Goal: Task Accomplishment & Management: Use online tool/utility

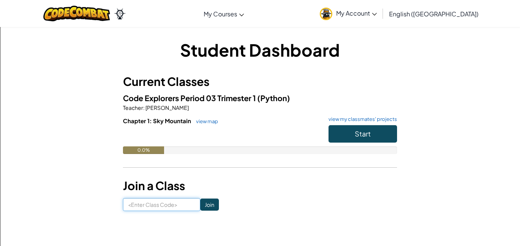
click at [188, 208] on input at bounding box center [161, 204] width 77 height 13
type input "SwimBirdFire"
click at [209, 202] on input "Join" at bounding box center [209, 205] width 19 height 12
click at [381, 20] on link "My Account" at bounding box center [348, 14] width 65 height 24
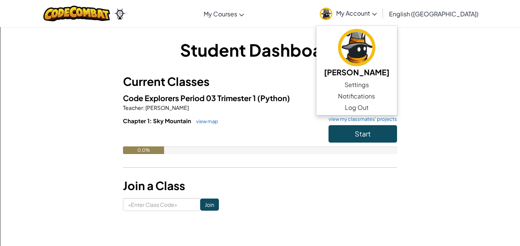
click at [275, 96] on span "(Python)" at bounding box center [273, 98] width 33 height 10
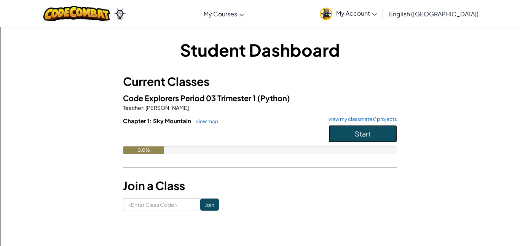
click at [370, 142] on button "Start" at bounding box center [362, 134] width 68 height 18
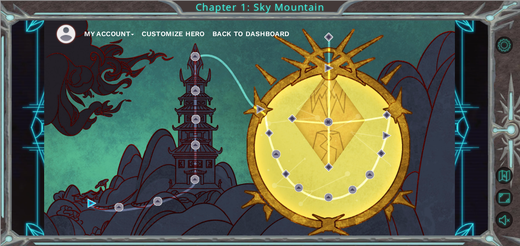
click at [195, 38] on button "Customize Hero" at bounding box center [173, 33] width 63 height 11
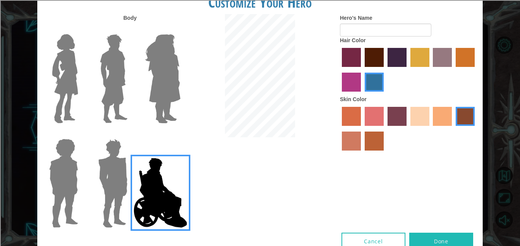
click at [379, 60] on label "maroon hair color" at bounding box center [374, 57] width 19 height 19
click at [362, 70] on input "maroon hair color" at bounding box center [362, 70] width 0 height 0
click at [377, 83] on label "lachmara hair color" at bounding box center [374, 82] width 19 height 19
click at [362, 94] on input "lachmara hair color" at bounding box center [362, 94] width 0 height 0
click at [422, 119] on label "sandy beach skin color" at bounding box center [419, 116] width 19 height 19
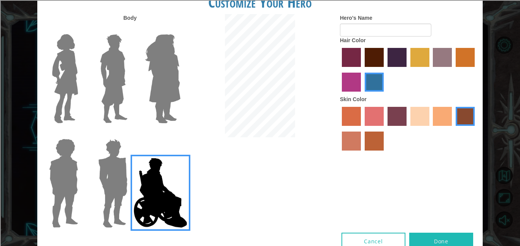
click at [408, 129] on input "sandy beach skin color" at bounding box center [408, 129] width 0 height 0
click at [398, 114] on label "tosca skin color" at bounding box center [396, 116] width 19 height 19
click at [385, 129] on input "tosca skin color" at bounding box center [385, 129] width 0 height 0
click at [360, 116] on label "sorbus skin color" at bounding box center [351, 116] width 19 height 19
click at [339, 129] on input "sorbus skin color" at bounding box center [339, 129] width 0 height 0
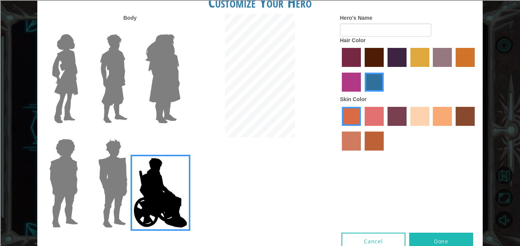
click at [83, 86] on div at bounding box center [61, 76] width 49 height 105
click at [98, 86] on img at bounding box center [114, 78] width 34 height 95
click at [131, 29] on input "Hero Lars" at bounding box center [131, 29] width 0 height 0
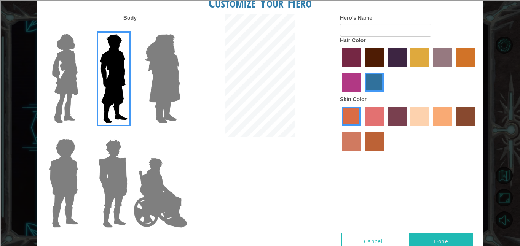
click at [439, 113] on label "tacao skin color" at bounding box center [442, 116] width 19 height 19
click at [430, 129] on input "tacao skin color" at bounding box center [430, 129] width 0 height 0
click at [420, 115] on label "sandy beach skin color" at bounding box center [419, 116] width 19 height 19
click at [408, 129] on input "sandy beach skin color" at bounding box center [408, 129] width 0 height 0
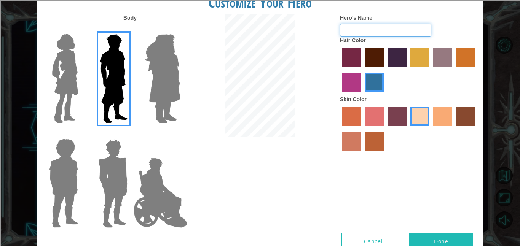
click at [355, 25] on input "Hero's Name" at bounding box center [385, 30] width 91 height 13
type input "^"
click at [390, 30] on input "xX6-7MASTER" at bounding box center [385, 30] width 91 height 13
click at [370, 32] on input "xX6-7MASTER420Xx" at bounding box center [385, 30] width 91 height 13
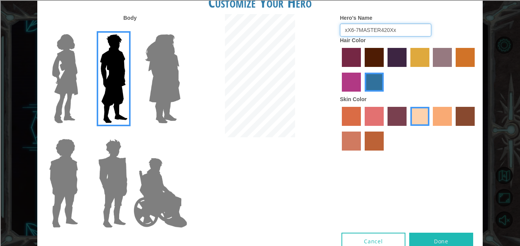
click at [370, 32] on input "xX6-7MASTER420Xx" at bounding box center [385, 30] width 91 height 13
click at [387, 30] on input "xX6-7MASTER420Xx" at bounding box center [385, 30] width 91 height 13
drag, startPoint x: 380, startPoint y: 29, endPoint x: 361, endPoint y: 28, distance: 19.4
click at [361, 28] on input "xX6-7MASTER420Xx" at bounding box center [385, 30] width 91 height 13
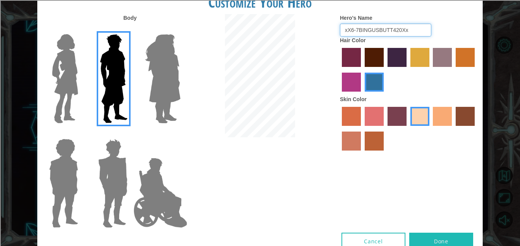
click at [380, 29] on input "xX6-7BINGUSBUTT420Xx" at bounding box center [385, 30] width 91 height 13
type input "xX6-7BINGUS_BUTT420Xx"
click at [320, 100] on div at bounding box center [260, 76] width 148 height 125
click at [455, 59] on div at bounding box center [408, 70] width 137 height 49
click at [450, 60] on label "bazaar hair color" at bounding box center [442, 57] width 19 height 19
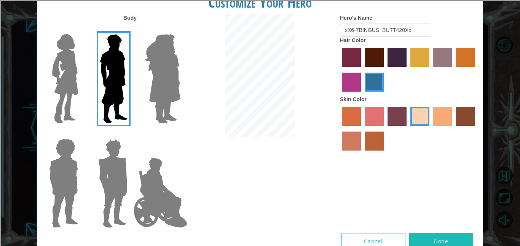
click at [430, 70] on input "bazaar hair color" at bounding box center [430, 70] width 0 height 0
click at [379, 73] on label "lachmara hair color" at bounding box center [374, 82] width 19 height 19
click at [362, 94] on input "lachmara hair color" at bounding box center [362, 94] width 0 height 0
click at [144, 75] on img at bounding box center [162, 78] width 41 height 95
click at [180, 29] on input "Hero Amethyst" at bounding box center [180, 29] width 0 height 0
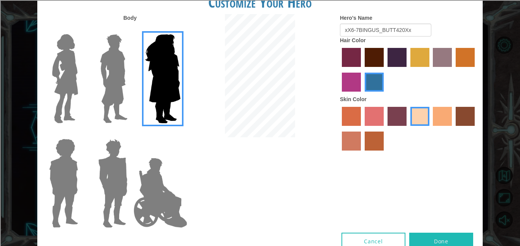
click at [66, 158] on img at bounding box center [63, 183] width 35 height 95
click at [81, 134] on input "Hero Steven" at bounding box center [81, 134] width 0 height 0
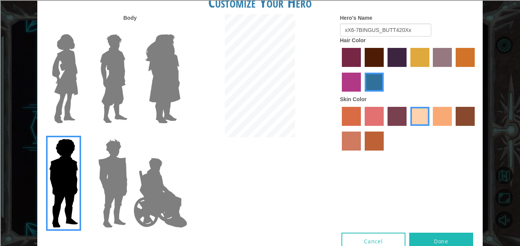
click at [95, 169] on img at bounding box center [112, 183] width 35 height 95
click at [131, 134] on input "Hero Garnet" at bounding box center [131, 134] width 0 height 0
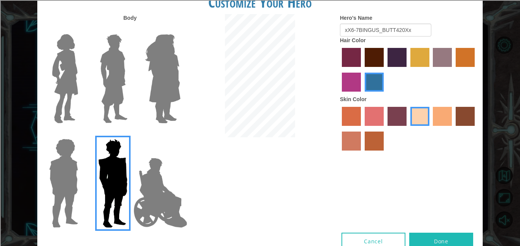
click at [127, 173] on img at bounding box center [112, 183] width 35 height 95
click at [131, 134] on input "Hero Garnet" at bounding box center [131, 134] width 0 height 0
click at [148, 182] on img at bounding box center [161, 193] width 60 height 76
click at [180, 134] on input "Hero Jamie" at bounding box center [180, 134] width 0 height 0
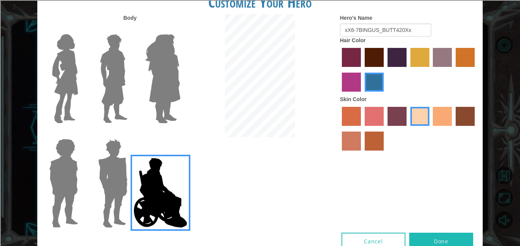
click at [391, 51] on label "hot purple hair color" at bounding box center [396, 57] width 19 height 19
click at [385, 70] on input "hot purple hair color" at bounding box center [385, 70] width 0 height 0
click at [372, 78] on label "lachmara hair color" at bounding box center [374, 82] width 19 height 19
click at [362, 94] on input "lachmara hair color" at bounding box center [362, 94] width 0 height 0
click at [122, 169] on img at bounding box center [112, 183] width 35 height 95
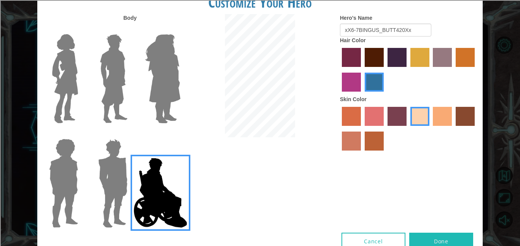
click at [131, 134] on input "Hero Garnet" at bounding box center [131, 134] width 0 height 0
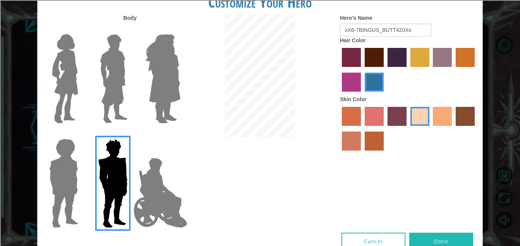
click at [71, 181] on img at bounding box center [63, 183] width 35 height 95
click at [81, 134] on input "Hero Steven" at bounding box center [81, 134] width 0 height 0
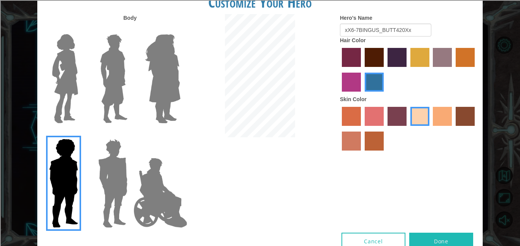
click at [166, 84] on img at bounding box center [162, 78] width 41 height 95
click at [180, 29] on input "Hero Amethyst" at bounding box center [180, 29] width 0 height 0
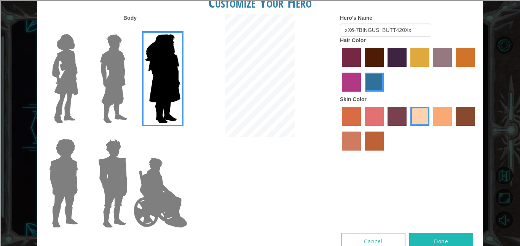
click at [116, 94] on img at bounding box center [114, 78] width 34 height 95
click at [131, 29] on input "Hero Lars" at bounding box center [131, 29] width 0 height 0
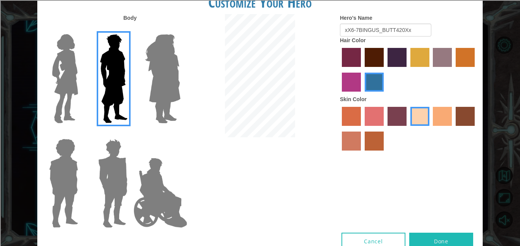
click at [86, 96] on div at bounding box center [61, 76] width 49 height 105
click at [79, 95] on img at bounding box center [65, 78] width 32 height 95
click at [81, 29] on input "Hero Connie" at bounding box center [81, 29] width 0 height 0
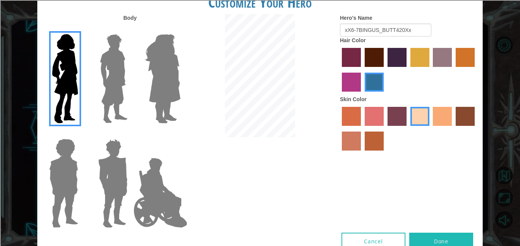
click at [153, 96] on img at bounding box center [162, 78] width 41 height 95
click at [180, 29] on input "Hero Amethyst" at bounding box center [180, 29] width 0 height 0
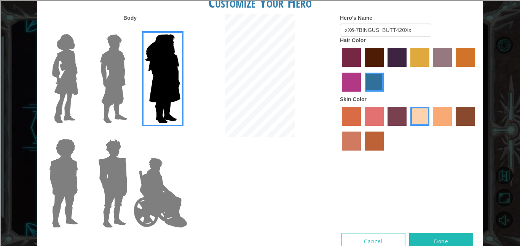
click at [73, 172] on img at bounding box center [63, 183] width 35 height 95
click at [81, 134] on input "Hero Steven" at bounding box center [81, 134] width 0 height 0
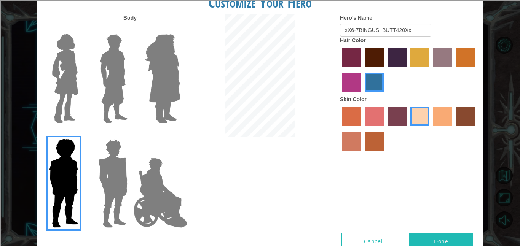
click at [118, 87] on img at bounding box center [114, 78] width 34 height 95
click at [131, 29] on input "Hero Lars" at bounding box center [131, 29] width 0 height 0
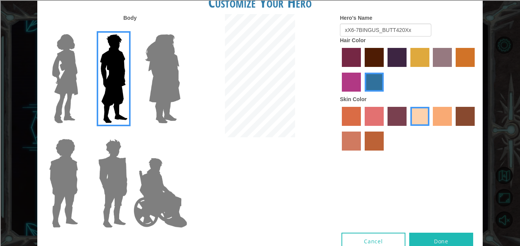
click at [447, 239] on button "Done" at bounding box center [441, 241] width 64 height 17
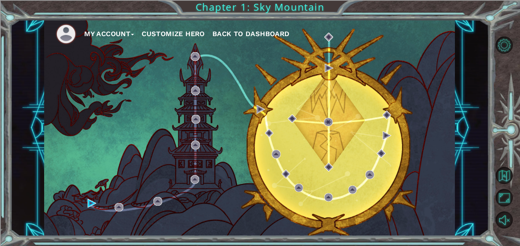
click at [156, 35] on button "Customize Hero" at bounding box center [173, 33] width 63 height 11
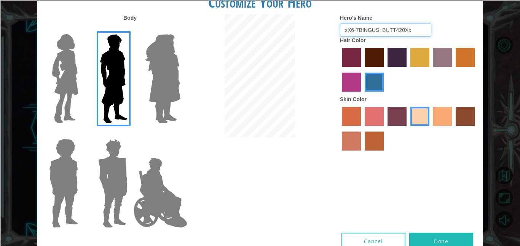
click at [345, 31] on input "xX6-7BINGUS_BUTT420Xx" at bounding box center [385, 30] width 91 height 13
type input "xX6-7BINGUS_BUTT420Xx"
click at [393, 165] on div "Body Hero's Name xX6-7BINGUS_BUTT420Xx Hair Color Skin Color" at bounding box center [259, 123] width 445 height 219
click at [69, 81] on img at bounding box center [65, 78] width 32 height 95
click at [81, 29] on input "Hero Connie" at bounding box center [81, 29] width 0 height 0
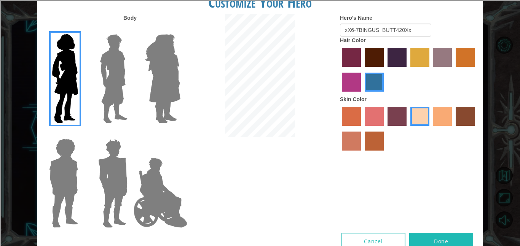
click at [110, 86] on img at bounding box center [114, 78] width 34 height 95
click at [131, 29] on input "Hero Lars" at bounding box center [131, 29] width 0 height 0
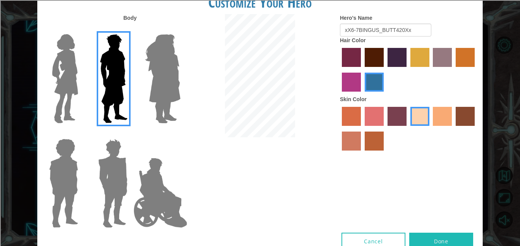
click at [376, 141] on label "smoke tree skin color" at bounding box center [374, 141] width 19 height 19
click at [362, 153] on input "smoke tree skin color" at bounding box center [362, 153] width 0 height 0
click at [355, 139] on label "burning sand skin color" at bounding box center [351, 141] width 19 height 19
click at [476, 129] on input "burning sand skin color" at bounding box center [476, 129] width 0 height 0
click at [392, 126] on label "tosca skin color" at bounding box center [396, 116] width 19 height 19
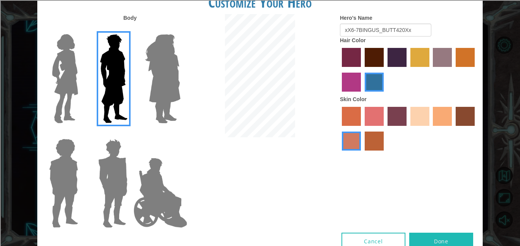
click at [385, 129] on input "tosca skin color" at bounding box center [385, 129] width 0 height 0
click at [454, 118] on div at bounding box center [408, 129] width 137 height 49
click at [458, 118] on label "karma skin color" at bounding box center [465, 116] width 19 height 19
click at [453, 129] on input "karma skin color" at bounding box center [453, 129] width 0 height 0
click at [438, 116] on label "tacao skin color" at bounding box center [442, 116] width 19 height 19
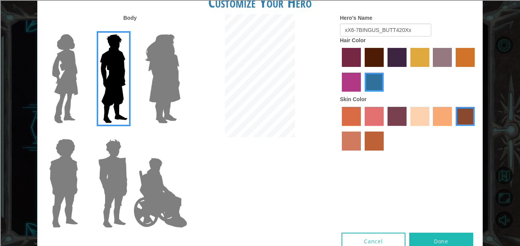
click at [430, 129] on input "tacao skin color" at bounding box center [430, 129] width 0 height 0
click at [428, 116] on label "sandy beach skin color" at bounding box center [419, 116] width 19 height 19
click at [408, 129] on input "sandy beach skin color" at bounding box center [408, 129] width 0 height 0
click at [420, 238] on button "Done" at bounding box center [441, 241] width 64 height 17
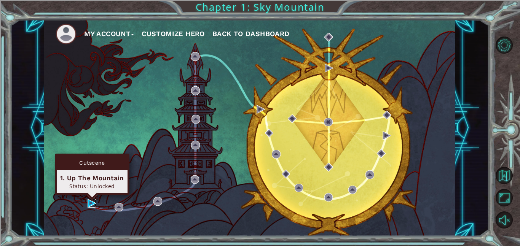
click at [93, 204] on img at bounding box center [92, 203] width 9 height 9
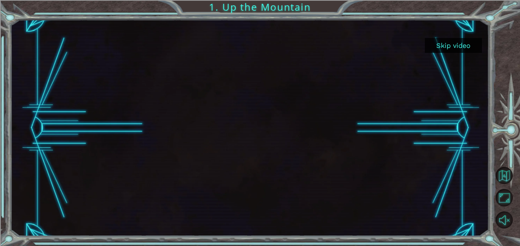
click at [440, 51] on button "Skip video" at bounding box center [453, 45] width 57 height 15
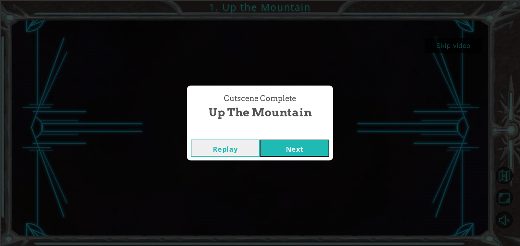
click at [293, 150] on button "Next" at bounding box center [294, 148] width 69 height 17
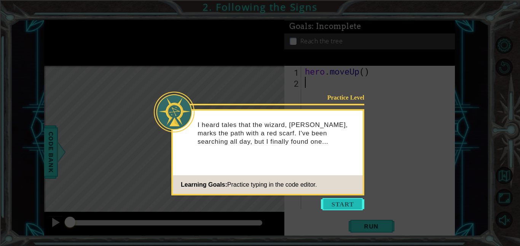
click at [341, 206] on button "Start" at bounding box center [342, 204] width 43 height 12
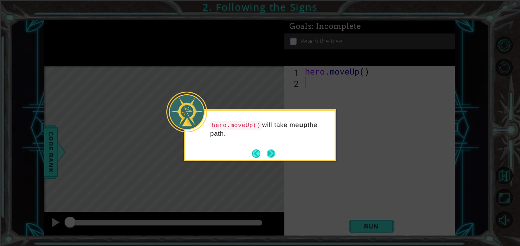
click at [271, 157] on button "Next" at bounding box center [270, 153] width 11 height 11
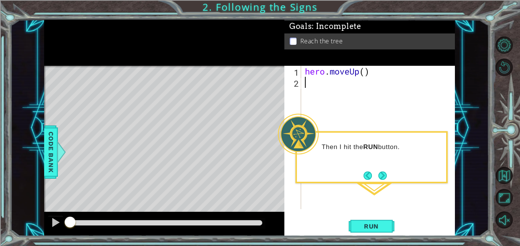
click at [362, 71] on div "hero . moveUp ( )" at bounding box center [380, 149] width 154 height 166
click at [366, 73] on div "hero . moveUp ( )" at bounding box center [380, 149] width 154 height 166
type textarea "hero.moveUp(2)"
click at [378, 221] on button "Run" at bounding box center [372, 226] width 46 height 17
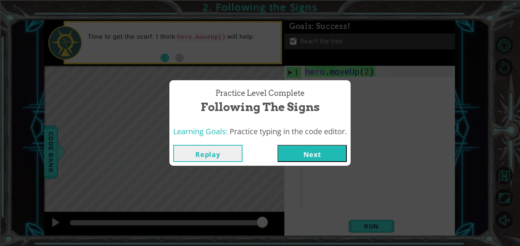
click at [315, 154] on button "Next" at bounding box center [311, 153] width 69 height 17
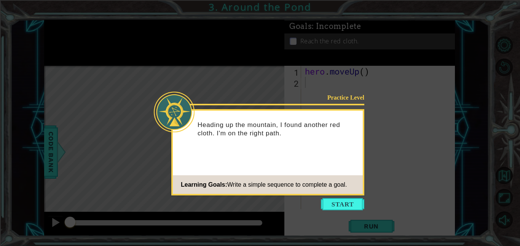
click at [349, 197] on icon at bounding box center [260, 123] width 520 height 246
click at [346, 199] on button "Start" at bounding box center [342, 204] width 43 height 12
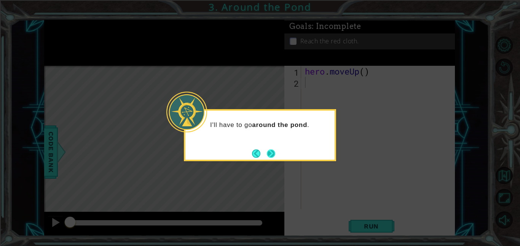
click at [268, 153] on button "Next" at bounding box center [271, 154] width 8 height 8
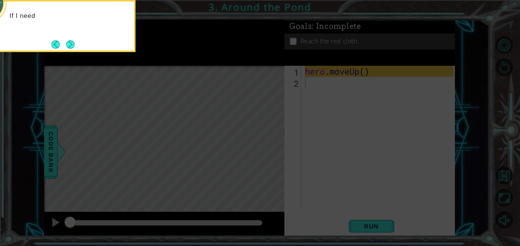
click at [336, 103] on icon at bounding box center [260, 37] width 520 height 419
click at [70, 46] on button "Next" at bounding box center [70, 44] width 9 height 9
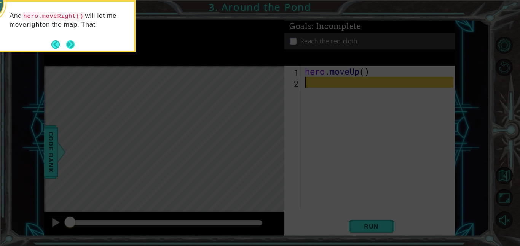
click at [72, 45] on button "Next" at bounding box center [71, 45] width 14 height 14
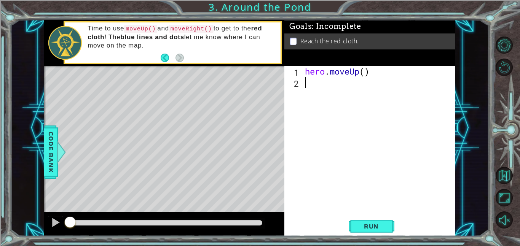
click at [368, 72] on div "hero . moveUp ( )" at bounding box center [380, 149] width 154 height 166
click at [366, 72] on div "hero . moveUp ( )" at bounding box center [380, 149] width 154 height 166
type textarea "hero.moveUp(2)"
click at [374, 92] on div "hero . moveUp ( 2 )" at bounding box center [380, 149] width 154 height 166
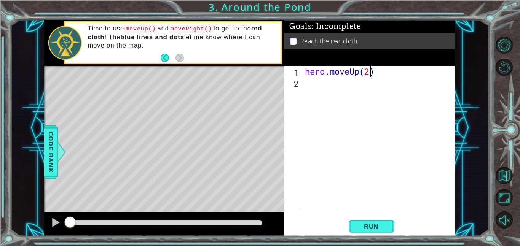
scroll to position [0, 0]
click at [350, 71] on div "hero . moveUp ( 2 )" at bounding box center [380, 149] width 154 height 166
type textarea "hero.moveUp(2)"
drag, startPoint x: 394, startPoint y: 71, endPoint x: 306, endPoint y: 74, distance: 88.7
click at [306, 74] on div "hero . moveUp ( 2 )" at bounding box center [380, 149] width 154 height 166
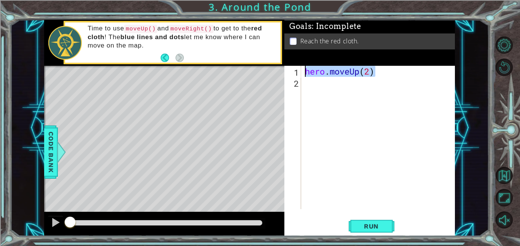
paste textarea "Code Area"
click at [349, 84] on div "hero . moveUp ( 2 )" at bounding box center [380, 149] width 154 height 166
paste textarea "hero.moveUp(2)"
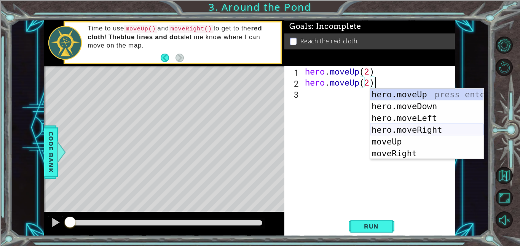
click at [437, 127] on div "hero.moveUp press enter hero.moveDown press enter hero.moveLeft press enter her…" at bounding box center [426, 136] width 113 height 94
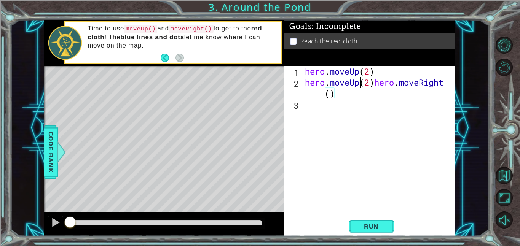
click at [358, 82] on div "hero . moveUp ( 2 ) hero . moveUp ( 2 ) hero . moveRight ( )" at bounding box center [380, 149] width 154 height 166
click at [373, 81] on div "hero . moveUp ( 2 ) hero . moveUp ( 2 ) hero . moveRight ( )" at bounding box center [380, 149] width 154 height 166
click at [381, 86] on div "hero . moveUp ( 2 ) hero . moveRight ( )" at bounding box center [380, 149] width 154 height 166
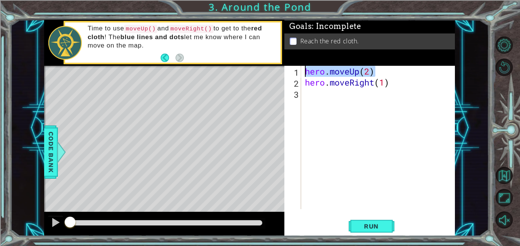
drag, startPoint x: 382, startPoint y: 71, endPoint x: 304, endPoint y: 71, distance: 78.0
click at [304, 71] on div "hero . moveUp ( 2 ) hero . moveRight ( 1 )" at bounding box center [380, 149] width 154 height 166
type textarea "hero.moveUp(2)"
click at [313, 99] on div "hero . moveUp ( 2 ) hero . moveRight ( 1 )" at bounding box center [380, 149] width 154 height 166
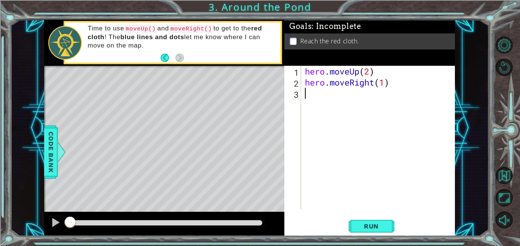
scroll to position [0, 0]
paste textarea "hero.moveUp(2)"
type textarea "hero.moveUp(2)"
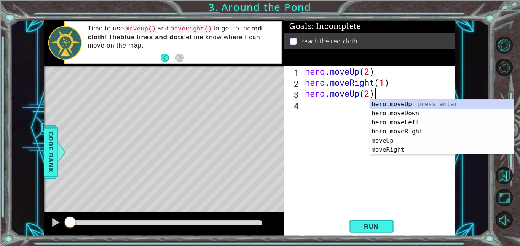
click at [355, 184] on div "hero . moveUp ( 2 ) hero . moveRight ( 1 ) hero . moveUp ( 2 )" at bounding box center [380, 149] width 154 height 166
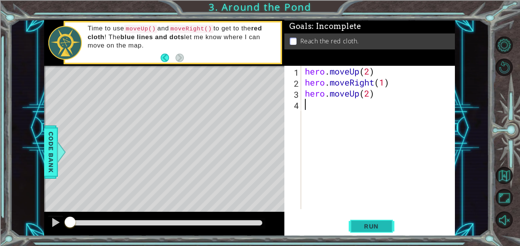
click at [355, 223] on button "Run" at bounding box center [372, 226] width 46 height 17
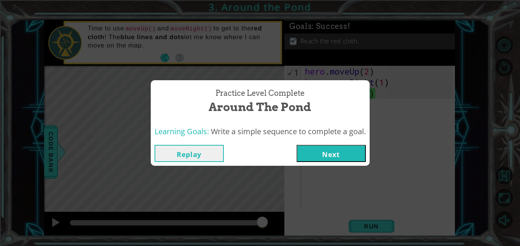
click at [343, 153] on button "Next" at bounding box center [330, 153] width 69 height 17
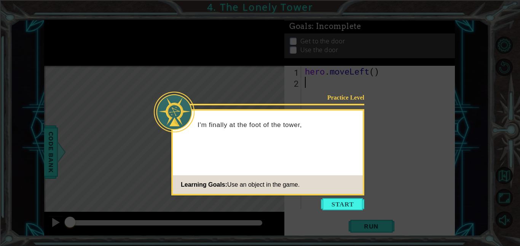
click at [339, 195] on div "Practice Level I'm finally at the foot of the tower, Learning Goals: Use an obj…" at bounding box center [267, 152] width 193 height 86
click at [337, 202] on button "Start" at bounding box center [342, 204] width 43 height 12
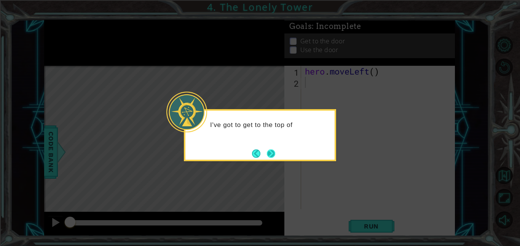
click at [275, 154] on button "Next" at bounding box center [271, 153] width 11 height 11
click at [276, 153] on button "Next" at bounding box center [271, 153] width 13 height 13
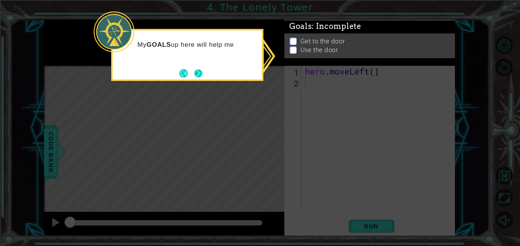
click at [197, 73] on button "Next" at bounding box center [198, 73] width 9 height 9
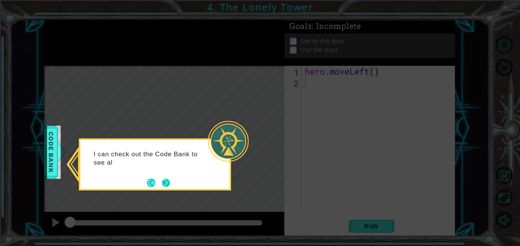
click at [164, 180] on button "Next" at bounding box center [166, 183] width 14 height 14
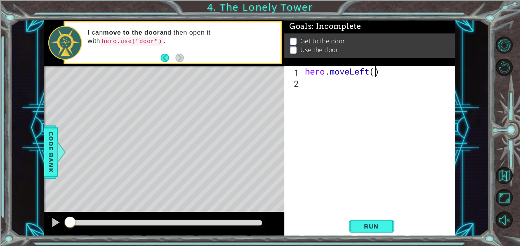
click at [375, 76] on div "hero . moveLeft ( )" at bounding box center [380, 149] width 154 height 166
type textarea "hero.moveLeft(2)"
click at [389, 75] on div "hero . moveLeft ( 2 )" at bounding box center [380, 149] width 154 height 166
drag, startPoint x: 389, startPoint y: 74, endPoint x: 312, endPoint y: 61, distance: 78.0
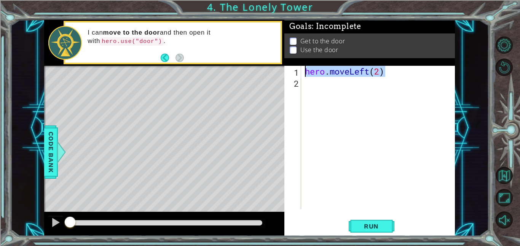
click at [312, 61] on div "Goals : Incomplete Get to the door Use the door hero.moveLeft(2) 1 2 hero . mov…" at bounding box center [369, 128] width 170 height 217
click at [316, 99] on div "hero . moveLeft ( 2 )" at bounding box center [380, 149] width 154 height 166
click at [333, 74] on div "hero . moveLeft ( 2 )" at bounding box center [380, 149] width 154 height 166
type textarea "hero.moveLeft(2)"
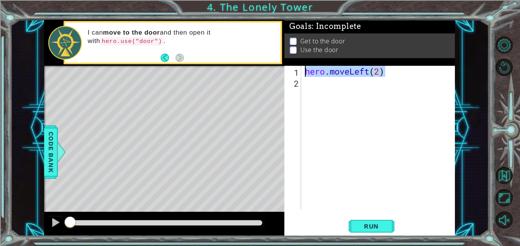
drag, startPoint x: 390, startPoint y: 72, endPoint x: 302, endPoint y: 63, distance: 88.3
click at [302, 63] on div "Goals : Incomplete Get to the door Use the door hero.moveLeft(2) 1 2 hero . mov…" at bounding box center [369, 128] width 170 height 217
click at [307, 86] on div "hero . moveLeft ( 2 )" at bounding box center [380, 149] width 154 height 166
paste textarea "hero.moveLeft(2)"
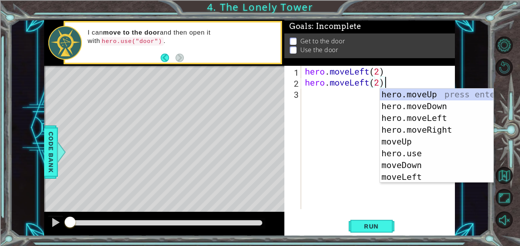
click at [363, 78] on div "hero . moveLeft ( 2 ) hero . moveLeft ( 2 )" at bounding box center [380, 149] width 154 height 166
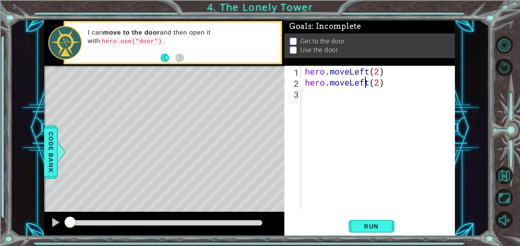
click at [363, 78] on div "hero . moveLeft ( 2 ) hero . moveLeft ( 2 )" at bounding box center [380, 149] width 154 height 166
click at [363, 78] on div "hero . moveLeft ( 2 ) hero . moveLeft ( 2 )" at bounding box center [378, 137] width 150 height 143
click at [353, 80] on div "hero . moveLeft ( 2 ) hero . moveLeft ( 2 )" at bounding box center [380, 149] width 154 height 166
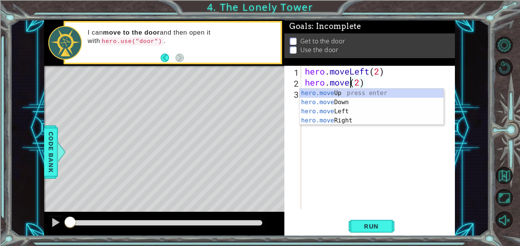
scroll to position [0, 2]
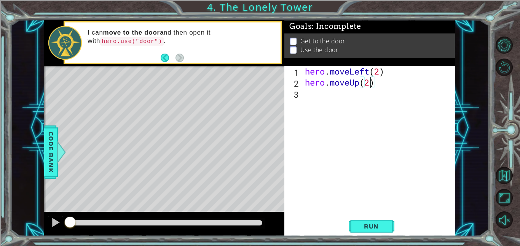
click at [371, 83] on div "hero . moveLeft ( 2 ) hero . moveUp ( 2 )" at bounding box center [380, 149] width 154 height 166
click at [353, 71] on div "hero . moveLeft ( 2 ) hero . moveUp ( 2 )" at bounding box center [380, 149] width 154 height 166
type textarea "hero.moveLeft(2)"
click at [303, 97] on div "hero . moveLeft ( 2 ) hero . moveUp ( 2 )" at bounding box center [380, 149] width 154 height 166
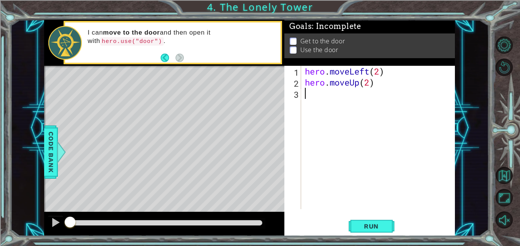
click at [303, 97] on div "hero . moveLeft ( 2 ) hero . moveUp ( 2 )" at bounding box center [380, 149] width 154 height 166
type textarea "h"
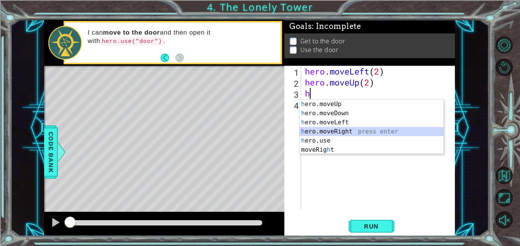
click at [371, 134] on div "h ero.moveUp press enter h ero.moveDown press enter h ero.moveLeft press enter …" at bounding box center [371, 136] width 144 height 73
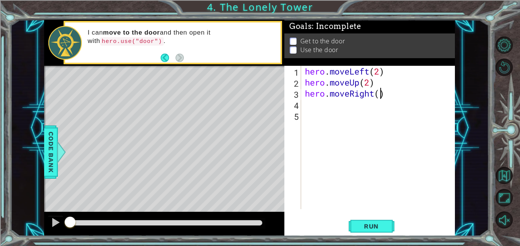
click at [378, 98] on div "hero . moveLeft ( 2 ) hero . moveUp ( 2 ) hero . moveRight ( )" at bounding box center [380, 149] width 154 height 166
type textarea "hero.moveRight(2)"
click at [364, 226] on span "Run" at bounding box center [371, 227] width 30 height 8
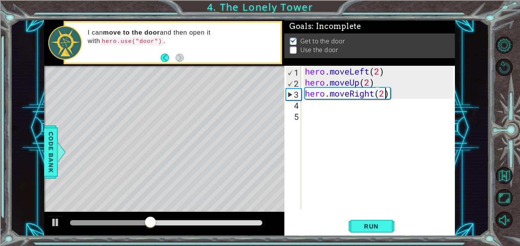
click at [320, 121] on div "hero . moveLeft ( 2 ) hero . moveUp ( 2 ) hero . moveRight ( 2 )" at bounding box center [380, 149] width 154 height 166
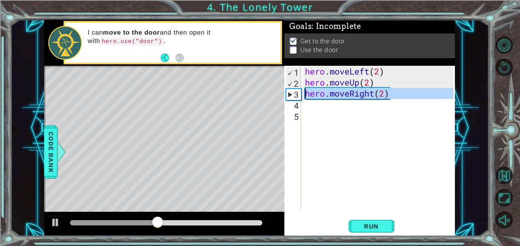
click at [299, 97] on div "3" at bounding box center [293, 94] width 15 height 11
type textarea "hero.moveRight(2)"
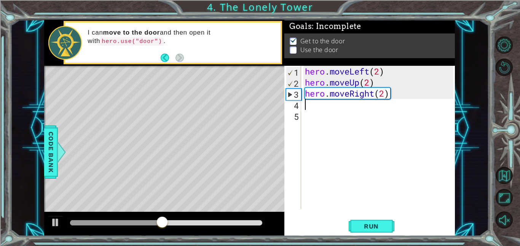
click at [308, 104] on div "hero . moveLeft ( 2 ) hero . moveUp ( 2 ) hero . moveRight ( 2 )" at bounding box center [380, 149] width 154 height 166
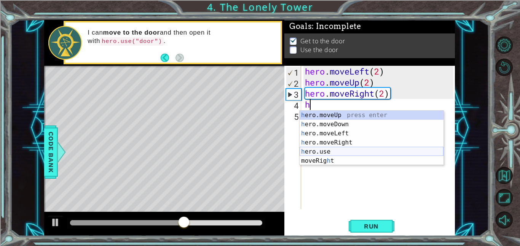
click at [333, 151] on div "h ero.moveUp press enter h ero.moveDown press enter h ero.moveLeft press enter …" at bounding box center [371, 147] width 144 height 73
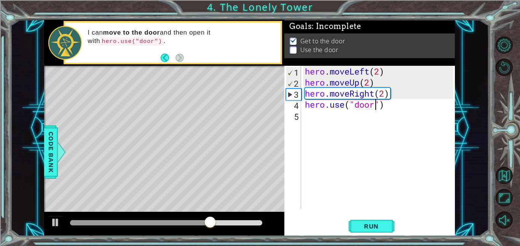
scroll to position [0, 3]
type textarea "hero.use("door")"
click at [366, 228] on span "Run" at bounding box center [371, 227] width 30 height 8
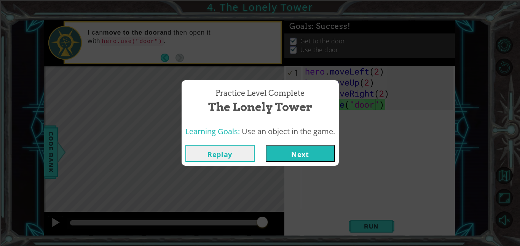
click at [293, 154] on button "Next" at bounding box center [300, 153] width 69 height 17
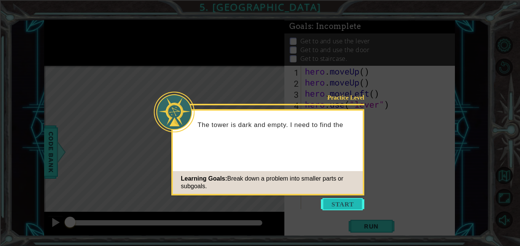
click at [337, 200] on button "Start" at bounding box center [342, 204] width 43 height 12
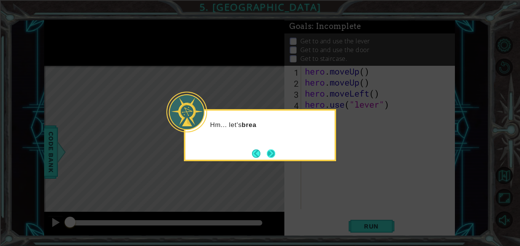
click at [265, 156] on button "Next" at bounding box center [270, 153] width 11 height 11
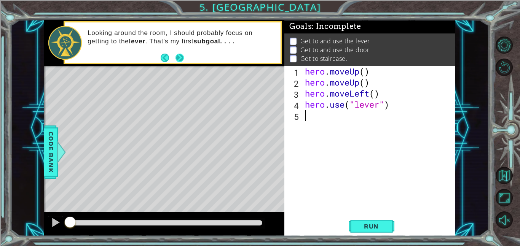
click at [180, 60] on button "Next" at bounding box center [179, 57] width 13 height 13
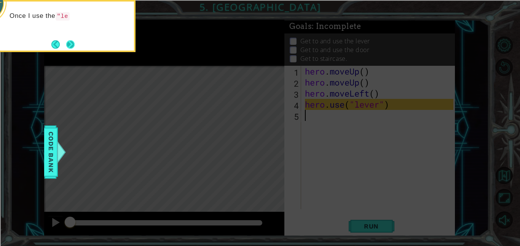
click at [68, 45] on button "Next" at bounding box center [70, 44] width 14 height 14
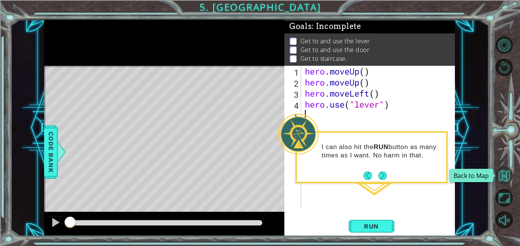
click at [504, 177] on button "Back to Map" at bounding box center [503, 175] width 17 height 17
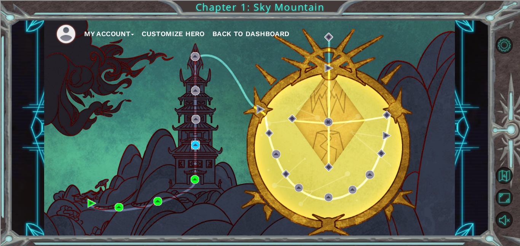
click at [199, 146] on img at bounding box center [195, 145] width 9 height 9
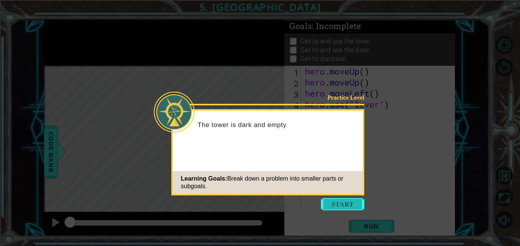
click at [355, 210] on button "Start" at bounding box center [342, 204] width 43 height 12
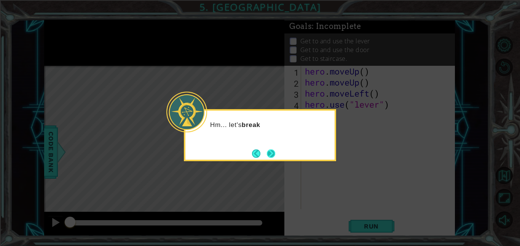
click at [273, 156] on button "Next" at bounding box center [271, 154] width 14 height 14
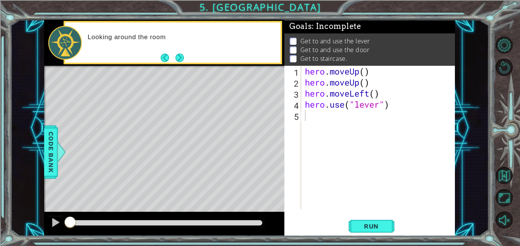
click at [179, 50] on div "Looking around the room" at bounding box center [172, 42] width 215 height 40
click at [179, 52] on button "Next" at bounding box center [180, 58] width 12 height 12
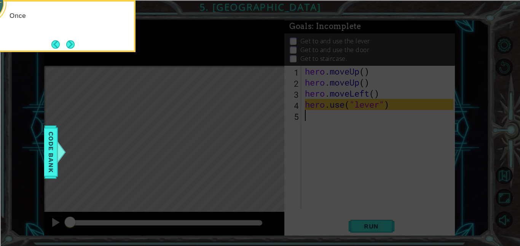
click at [170, 46] on icon at bounding box center [260, 37] width 520 height 419
click at [72, 45] on button "Next" at bounding box center [70, 44] width 12 height 12
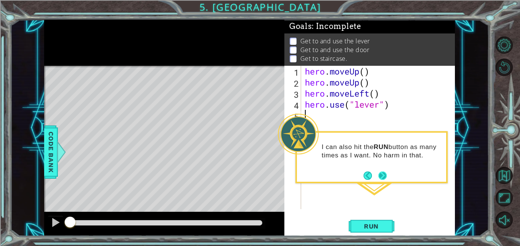
click at [384, 171] on button "Next" at bounding box center [382, 176] width 10 height 10
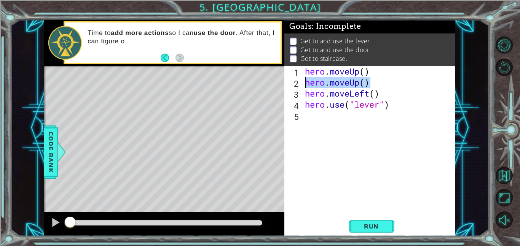
drag, startPoint x: 382, startPoint y: 83, endPoint x: 307, endPoint y: 81, distance: 75.4
click at [307, 81] on div "hero . moveUp ( ) hero . moveUp ( ) hero . moveLeft ( ) hero . use ( "lever" )" at bounding box center [380, 149] width 154 height 166
type textarea "hero.moveUp()"
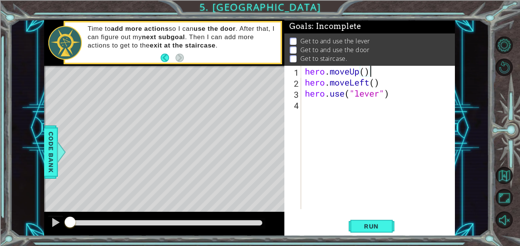
click at [366, 73] on div "hero . moveUp ( ) hero . moveLeft ( ) hero . use ( "lever" )" at bounding box center [380, 149] width 154 height 166
click at [375, 83] on div "hero . moveUp ( 2 ) hero . moveLeft ( ) hero . use ( "lever" )" at bounding box center [380, 149] width 154 height 166
type textarea "hero.moveLeft(1)"
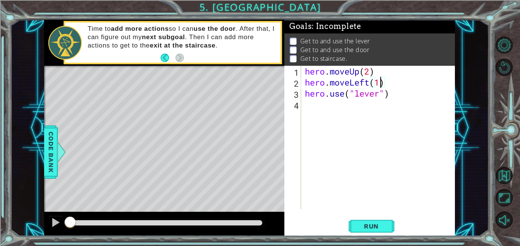
type textarea "h"
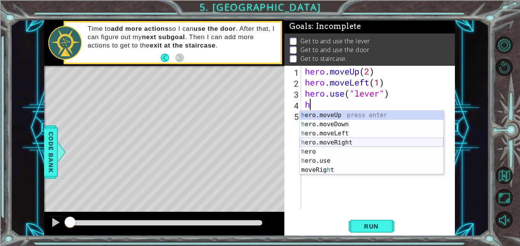
click at [357, 143] on div "h ero.moveUp press enter h ero.moveDown press enter h ero.moveLeft press enter …" at bounding box center [371, 152] width 144 height 82
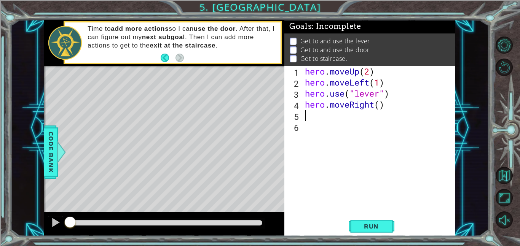
click at [380, 104] on div "hero . moveUp ( 2 ) hero . moveLeft ( 1 ) hero . use ( "lever" ) hero . moveRig…" at bounding box center [380, 149] width 154 height 166
type textarea "hero.moveRight(3)"
click at [368, 227] on span "Run" at bounding box center [371, 227] width 30 height 8
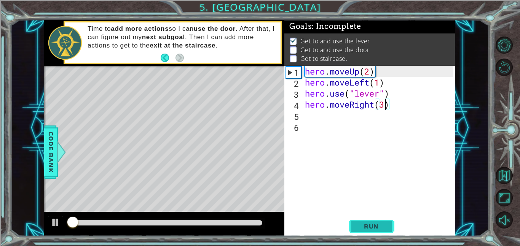
scroll to position [0, 0]
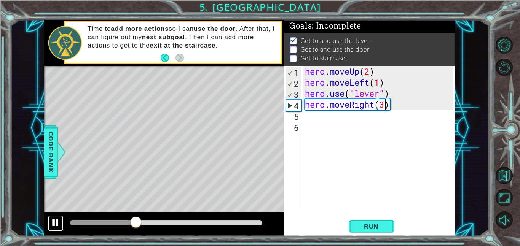
click at [60, 226] on div at bounding box center [56, 223] width 10 height 10
click at [313, 116] on div "hero . moveUp ( 2 ) hero . moveLeft ( 1 ) hero . use ( "lever" ) hero . moveRig…" at bounding box center [380, 149] width 154 height 166
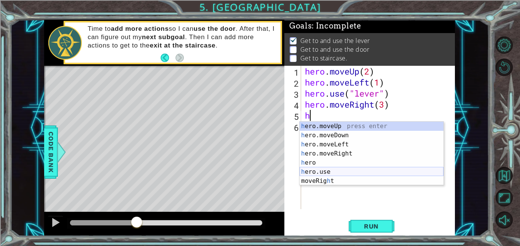
click at [334, 171] on div "h ero.moveUp press enter h ero.moveDown press enter h ero.moveLeft press enter …" at bounding box center [371, 163] width 144 height 82
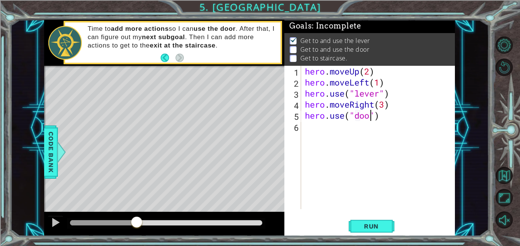
type textarea "hero.use("door")"
click at [415, 147] on div "hero . moveUp ( 2 ) hero . moveLeft ( 1 ) hero . use ( "lever" ) hero . moveRig…" at bounding box center [380, 149] width 154 height 166
drag, startPoint x: 377, startPoint y: 73, endPoint x: 305, endPoint y: 75, distance: 71.9
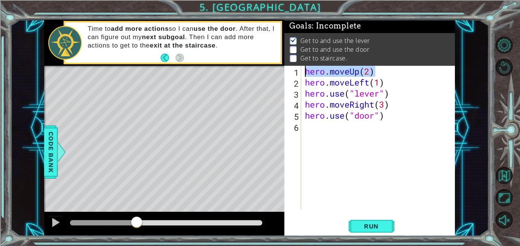
click at [305, 75] on div "hero . moveUp ( 2 ) hero . moveLeft ( 1 ) hero . use ( "lever" ) hero . moveRig…" at bounding box center [380, 149] width 154 height 166
type textarea "hero.moveUp(2)"
click at [339, 132] on div "hero . moveUp ( 2 ) hero . moveLeft ( 1 ) hero . use ( "lever" ) hero . moveRig…" at bounding box center [380, 149] width 154 height 166
paste textarea "hero.moveUp(2)"
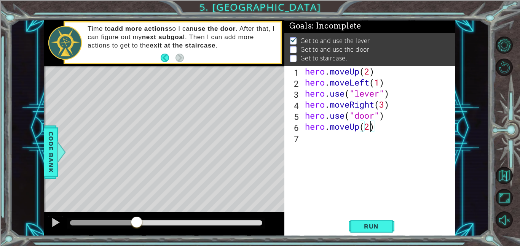
click at [368, 124] on div "hero . moveUp ( 2 ) hero . moveLeft ( 1 ) hero . use ( "lever" ) hero . moveRig…" at bounding box center [380, 149] width 154 height 166
type textarea "hero.moveUp(1)"
click at [377, 155] on div "hero . moveUp ( 2 ) hero . moveLeft ( 1 ) hero . use ( "lever" ) hero . moveRig…" at bounding box center [380, 149] width 154 height 166
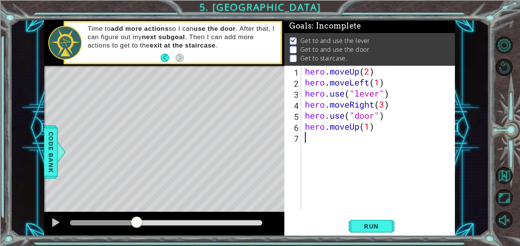
type textarea "h"
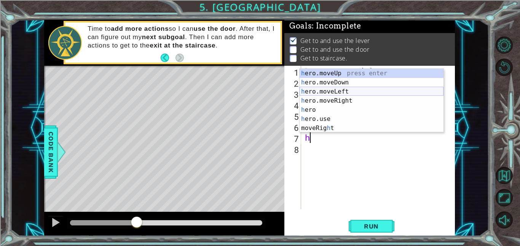
click at [334, 94] on div "h ero.moveUp press enter h ero.moveDown press enter h ero.moveLeft press enter …" at bounding box center [371, 110] width 144 height 82
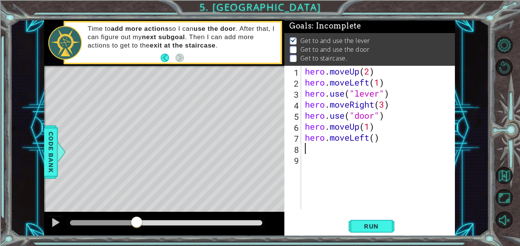
click at [375, 140] on div "hero . moveUp ( 2 ) hero . moveLeft ( 1 ) hero . use ( "lever" ) hero . moveRig…" at bounding box center [380, 149] width 154 height 166
type textarea "hero.moveLeft(3)"
click at [349, 164] on div "hero . moveUp ( 2 ) hero . moveLeft ( 1 ) hero . use ( "lever" ) hero . moveRig…" at bounding box center [380, 149] width 154 height 166
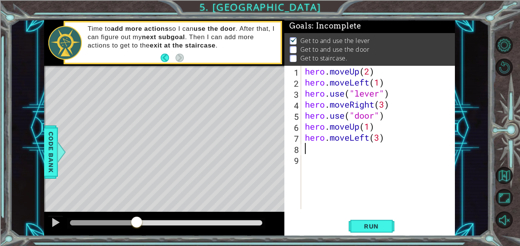
click at [348, 153] on div "hero . moveUp ( 2 ) hero . moveLeft ( 1 ) hero . use ( "lever" ) hero . moveRig…" at bounding box center [380, 149] width 154 height 166
type textarea "h"
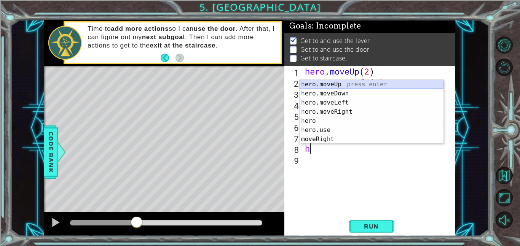
click at [331, 83] on div "h ero.moveUp press enter h ero.moveDown press enter h ero.moveLeft press enter …" at bounding box center [371, 121] width 144 height 82
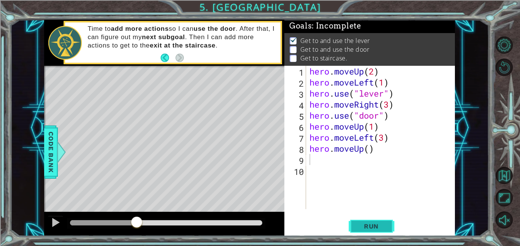
click at [368, 225] on span "Run" at bounding box center [371, 227] width 30 height 8
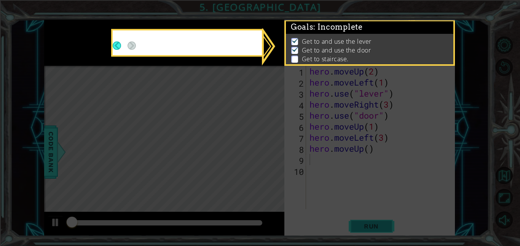
scroll to position [0, 0]
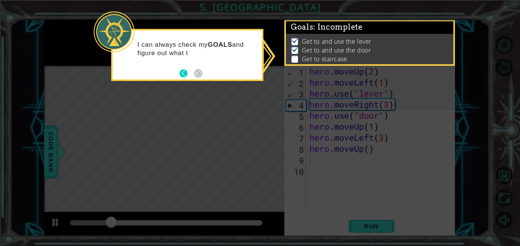
click at [182, 70] on button "Back" at bounding box center [186, 73] width 15 height 8
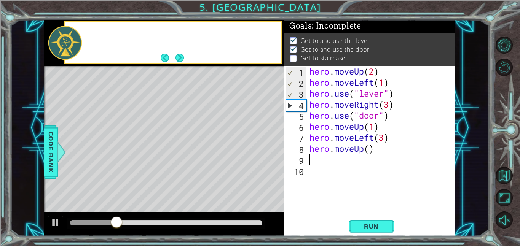
scroll to position [0, 0]
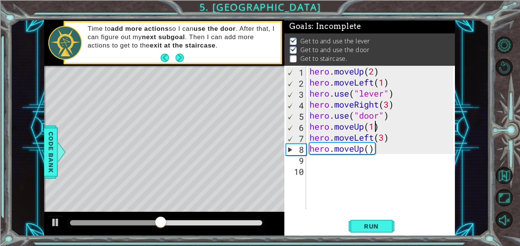
click at [374, 128] on div "hero . moveUp ( 2 ) hero . moveLeft ( 1 ) hero . use ( "lever" ) hero . moveRig…" at bounding box center [382, 149] width 149 height 166
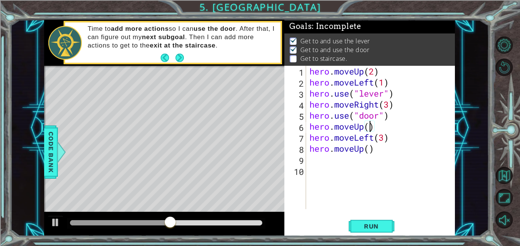
scroll to position [0, 3]
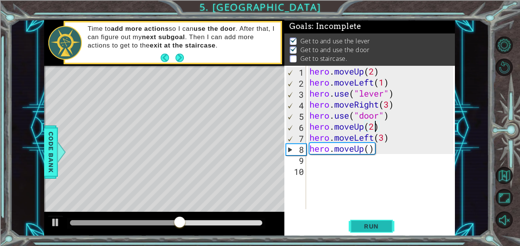
type textarea "hero.moveUp(2)"
click at [382, 226] on span "Run" at bounding box center [371, 227] width 30 height 8
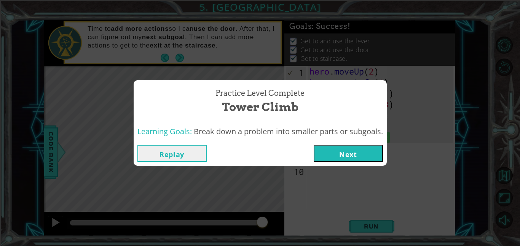
click at [348, 151] on button "Next" at bounding box center [348, 153] width 69 height 17
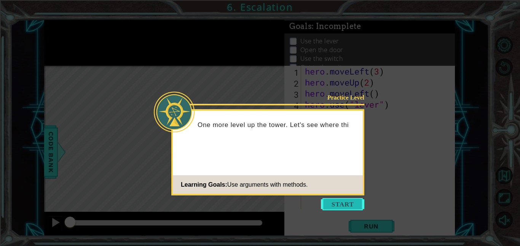
click at [332, 206] on button "Start" at bounding box center [342, 204] width 43 height 12
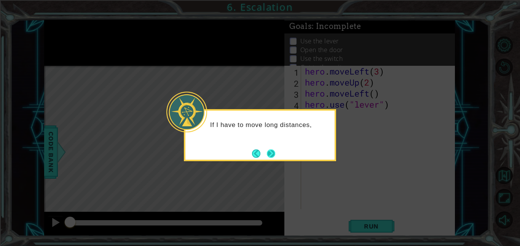
click at [266, 154] on button "Next" at bounding box center [270, 153] width 13 height 13
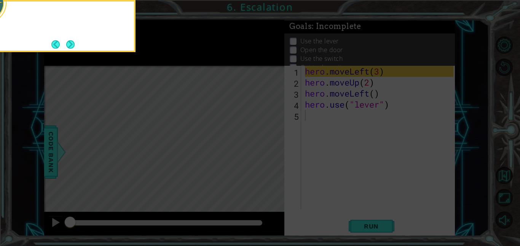
click at [266, 154] on icon at bounding box center [260, 37] width 520 height 419
click at [75, 39] on button "Next" at bounding box center [70, 44] width 14 height 14
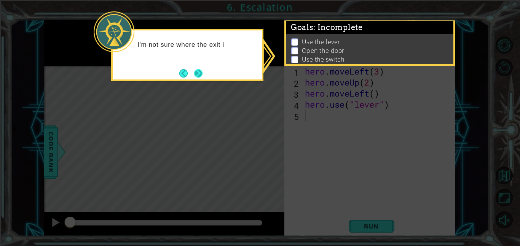
click at [201, 70] on button "Next" at bounding box center [198, 74] width 14 height 14
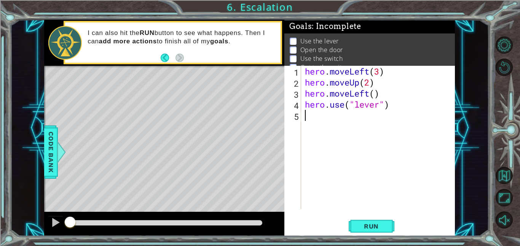
click at [374, 95] on div "hero . moveLeft ( 3 ) hero . moveUp ( 2 ) hero . moveLeft ( ) hero . use ( "lev…" at bounding box center [380, 149] width 154 height 166
type textarea "hero.moveLeft(1)"
click at [365, 148] on div "hero . moveLeft ( 3 ) hero . moveUp ( 2 ) hero . moveLeft ( 1 ) hero . use ( "l…" at bounding box center [380, 149] width 154 height 166
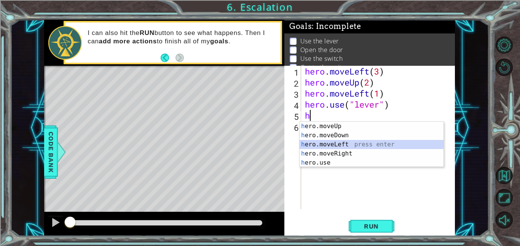
click at [358, 144] on div "h ero.moveUp press enter h ero.moveDown press enter h ero.moveLeft press enter …" at bounding box center [371, 154] width 144 height 64
type textarea "hero.moveLeft(1)"
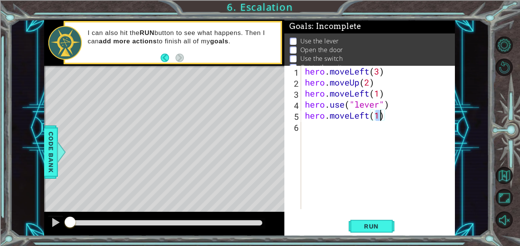
click at [376, 142] on div "hero . moveLeft ( 3 ) hero . moveUp ( 2 ) hero . moveLeft ( 1 ) hero . use ( "l…" at bounding box center [380, 149] width 154 height 166
click at [362, 225] on span "Run" at bounding box center [371, 227] width 30 height 8
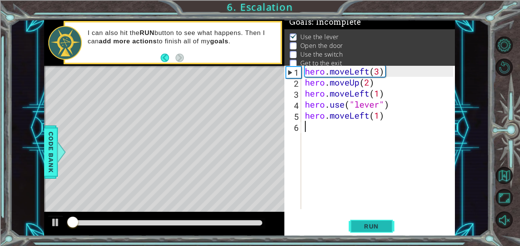
scroll to position [5, 0]
click at [362, 225] on span "Run" at bounding box center [371, 227] width 30 height 8
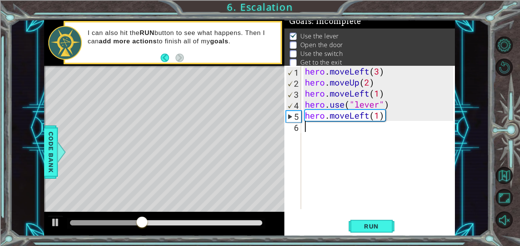
click at [348, 115] on div "hero . moveLeft ( 3 ) hero . moveUp ( 2 ) hero . moveLeft ( 1 ) hero . use ( "l…" at bounding box center [380, 149] width 154 height 166
type textarea "hero.moveLeft(1)"
click at [328, 129] on div "hero . moveLeft ( 3 ) hero . moveUp ( 2 ) hero . moveLeft ( 1 ) hero . use ( "l…" at bounding box center [380, 149] width 154 height 166
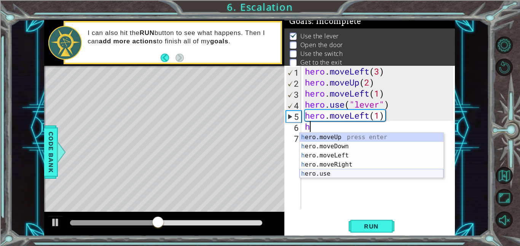
click at [308, 172] on div "h ero.moveUp press enter h ero.moveDown press enter h ero.moveLeft press enter …" at bounding box center [371, 165] width 144 height 64
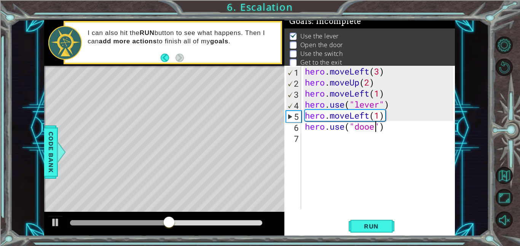
scroll to position [0, 3]
type textarea "hero.use("door")"
click at [374, 221] on button "Run" at bounding box center [372, 226] width 46 height 17
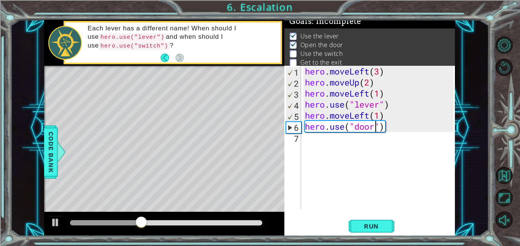
click at [317, 139] on div "hero . moveLeft ( 3 ) hero . moveUp ( 2 ) hero . moveLeft ( 1 ) hero . use ( "l…" at bounding box center [380, 149] width 154 height 166
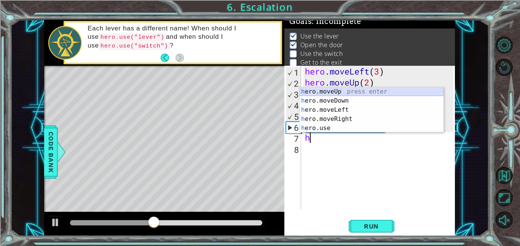
click at [330, 91] on div "h ero.moveUp press enter h ero.moveDown press enter h ero.moveLeft press enter …" at bounding box center [371, 119] width 144 height 64
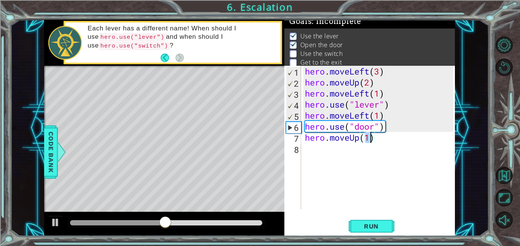
type textarea "hero.moveUp(2)"
click at [384, 146] on div "hero . moveLeft ( 3 ) hero . moveUp ( 2 ) hero . moveLeft ( 1 ) hero . use ( "l…" at bounding box center [380, 149] width 154 height 166
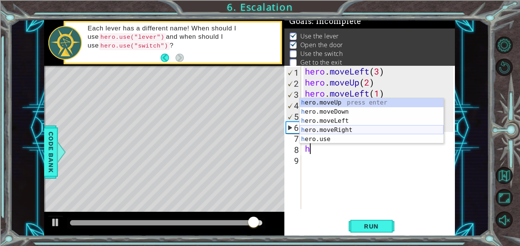
click at [338, 129] on div "h ero.moveUp press enter h ero.moveDown press enter h ero.moveLeft press enter …" at bounding box center [371, 130] width 144 height 64
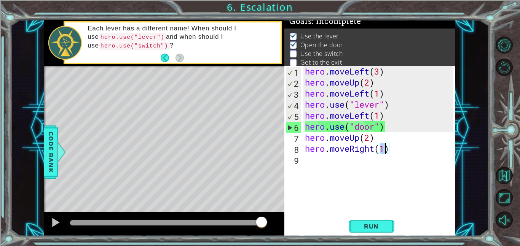
type textarea "hero.moveRight(2)"
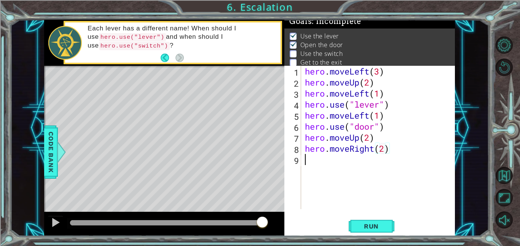
click at [358, 174] on div "hero . moveLeft ( 3 ) hero . moveUp ( 2 ) hero . moveLeft ( 1 ) hero . use ( "l…" at bounding box center [380, 149] width 154 height 166
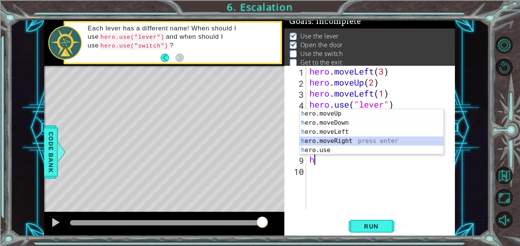
click at [322, 145] on div "h ero.moveUp press enter h ero.moveDown press enter h ero.moveLeft press enter …" at bounding box center [371, 141] width 144 height 64
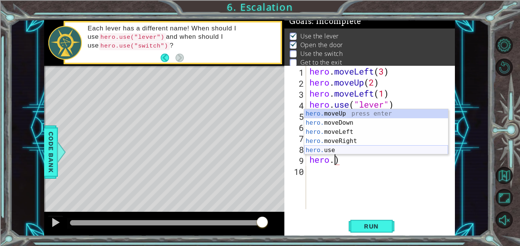
click at [350, 151] on div "hero. moveUp press enter hero. moveDown press enter hero. moveLeft press enter …" at bounding box center [376, 141] width 144 height 64
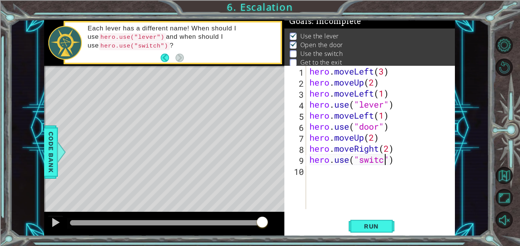
scroll to position [0, 3]
type textarea "hero.use("switch")"
click at [423, 183] on div "hero . moveLeft ( 3 ) hero . moveUp ( 2 ) hero . moveLeft ( 1 ) hero . use ( "l…" at bounding box center [382, 149] width 149 height 166
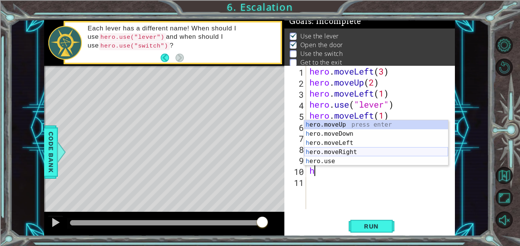
click at [381, 152] on div "h ero.moveUp press enter h ero.moveDown press enter h ero.moveLeft press enter …" at bounding box center [376, 152] width 144 height 64
type textarea "hero.moveRight(1)"
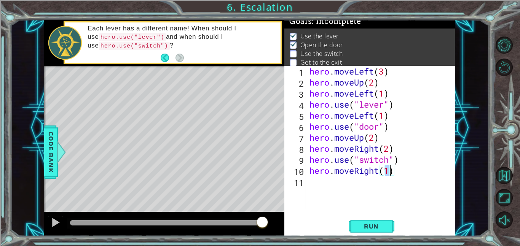
click at [340, 186] on div "hero . moveLeft ( 3 ) hero . moveUp ( 2 ) hero . moveLeft ( 1 ) hero . use ( "l…" at bounding box center [382, 149] width 149 height 166
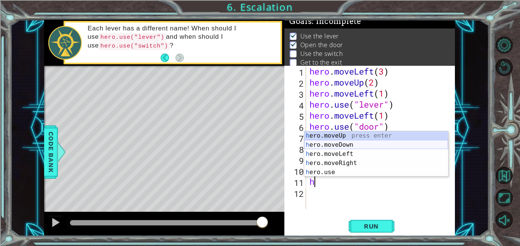
click at [339, 139] on div "h ero.moveUp press enter h ero.moveDown press enter h ero.moveLeft press enter …" at bounding box center [376, 163] width 144 height 64
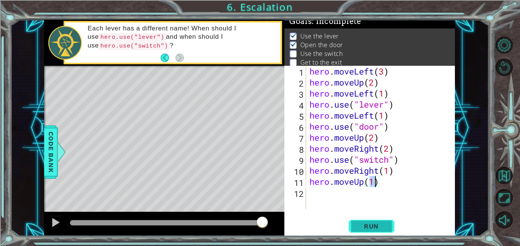
type textarea "hero.moveUp(1)"
click at [381, 226] on span "Run" at bounding box center [371, 227] width 30 height 8
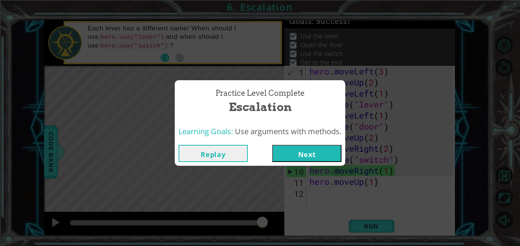
click at [297, 146] on button "Next" at bounding box center [306, 153] width 69 height 17
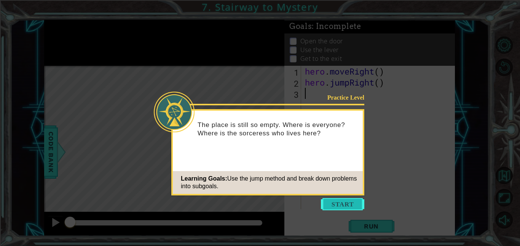
click at [332, 205] on button "Start" at bounding box center [342, 204] width 43 height 12
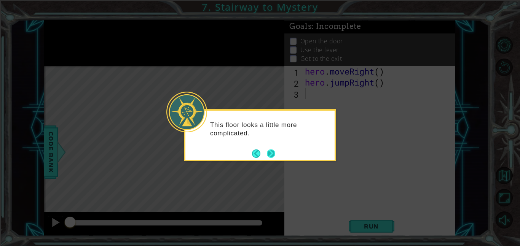
click at [271, 149] on button "Next" at bounding box center [271, 154] width 14 height 14
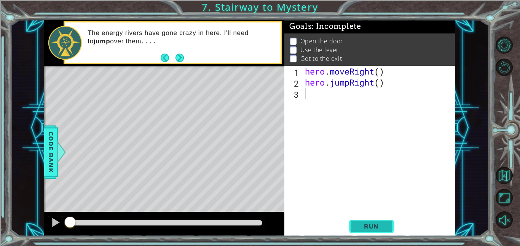
click at [381, 226] on span "Run" at bounding box center [371, 227] width 30 height 8
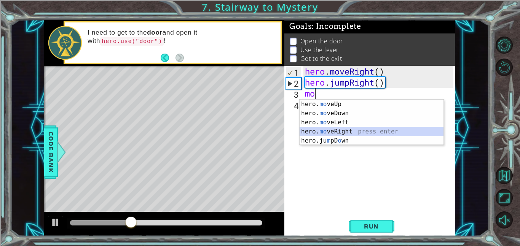
click at [340, 134] on div "hero. mo veUp press enter hero. mo veDown press enter hero. mo veLeft press ent…" at bounding box center [371, 132] width 144 height 64
type textarea "hero.moveRight(1)"
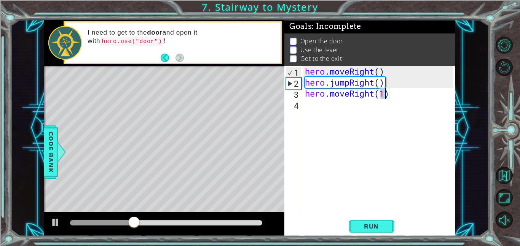
click at [341, 131] on div "hero . moveRight ( ) hero . jumpRight ( ) hero . moveRight ( 1 )" at bounding box center [380, 149] width 154 height 166
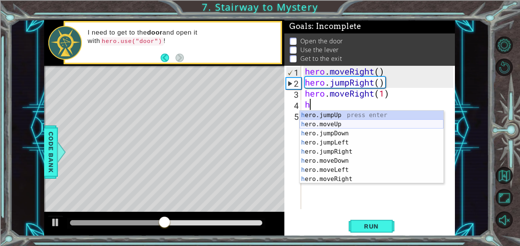
click at [328, 126] on div "h ero.jumpUp press enter h ero.moveUp press enter h ero.jumpDown press enter h …" at bounding box center [371, 156] width 144 height 91
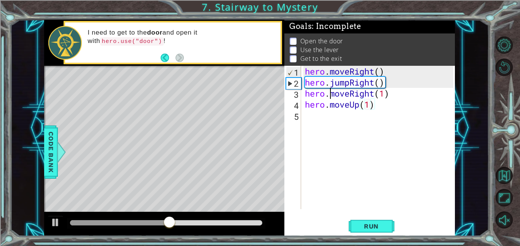
click at [332, 124] on div "hero . moveRight ( ) hero . jumpRight ( ) hero . moveRight ( 1 ) hero . moveUp …" at bounding box center [380, 149] width 154 height 166
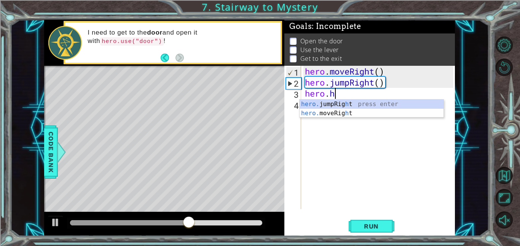
type textarea "hero."
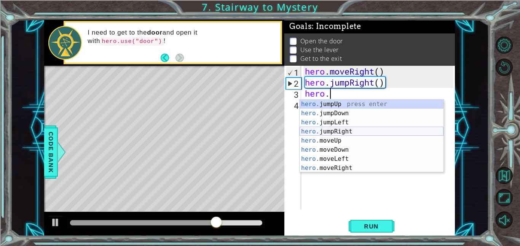
click at [347, 132] on div "hero. jumpUp press enter hero. jumpDown press enter hero. jumpLeft press enter …" at bounding box center [371, 145] width 144 height 91
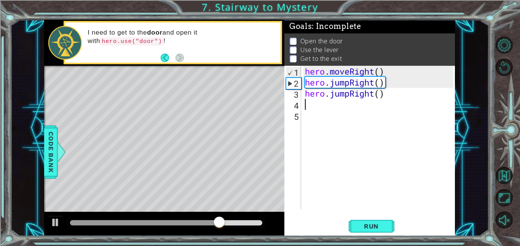
click at [336, 114] on div "hero . moveRight ( ) hero . jumpRight ( ) hero . jumpRight ( )" at bounding box center [380, 149] width 154 height 166
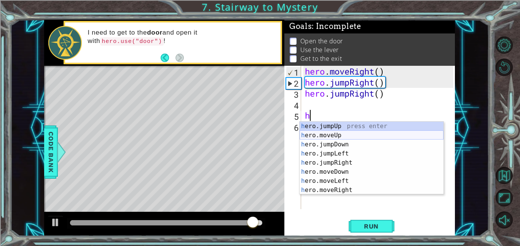
click at [347, 137] on div "h ero.jumpUp press enter h ero.moveUp press enter h ero.jumpDown press enter h …" at bounding box center [371, 167] width 144 height 91
type textarea "hero.moveUp(1)"
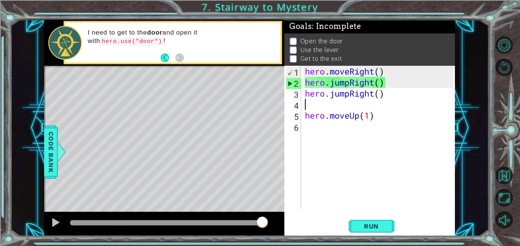
type textarea "hero.moveUp(1)"
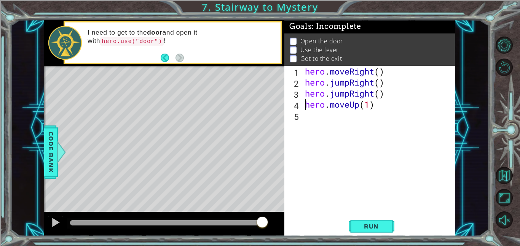
click at [334, 128] on div "hero . moveRight ( ) hero . jumpRight ( ) hero . jumpRight ( ) hero . moveUp ( …" at bounding box center [380, 149] width 154 height 166
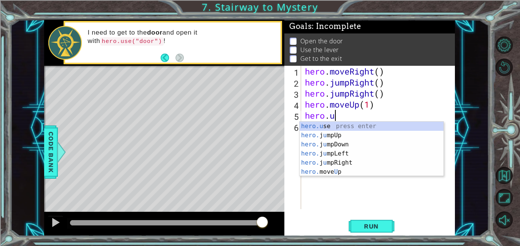
scroll to position [0, 1]
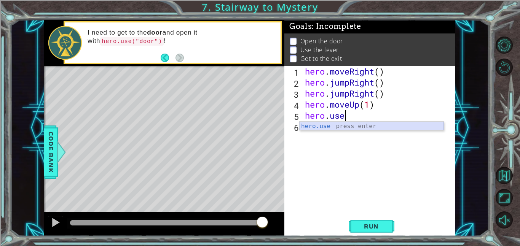
click at [352, 129] on div "hero.use press enter" at bounding box center [371, 135] width 144 height 27
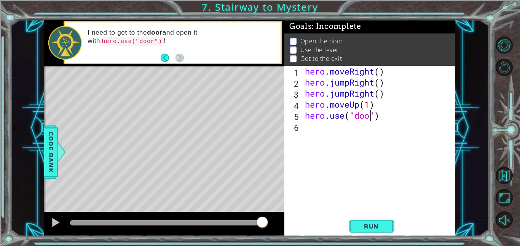
type textarea "hero.use("door")"
click at [363, 131] on div "hero . moveRight ( ) hero . jumpRight ( ) hero . jumpRight ( ) hero . moveUp ( …" at bounding box center [380, 149] width 154 height 166
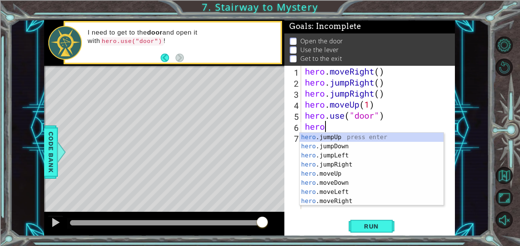
scroll to position [0, 0]
click at [341, 173] on div "hero .jumpUp press enter hero .jumpDown press enter hero .jumpLeft press enter …" at bounding box center [371, 178] width 144 height 91
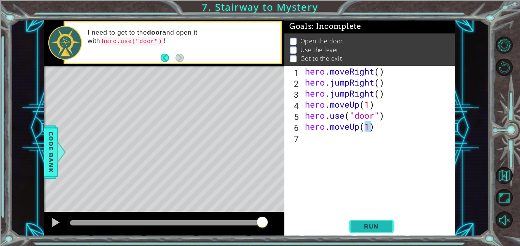
click at [357, 222] on button "Run" at bounding box center [372, 226] width 46 height 17
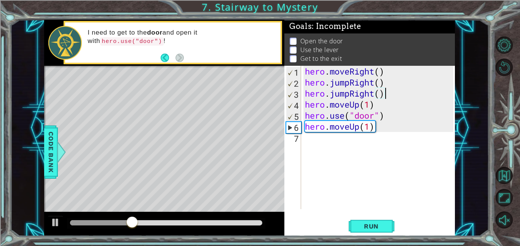
click at [392, 91] on div "hero . moveRight ( ) hero . jumpRight ( ) hero . jumpRight ( ) hero . moveUp ( …" at bounding box center [380, 149] width 154 height 166
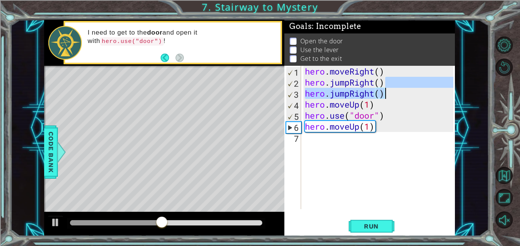
drag, startPoint x: 398, startPoint y: 88, endPoint x: 432, endPoint y: 94, distance: 34.6
click at [432, 94] on div "hero . moveRight ( ) hero . jumpRight ( ) hero . jumpRight ( ) hero . moveUp ( …" at bounding box center [380, 149] width 154 height 166
type textarea "hero.jumpRight()"
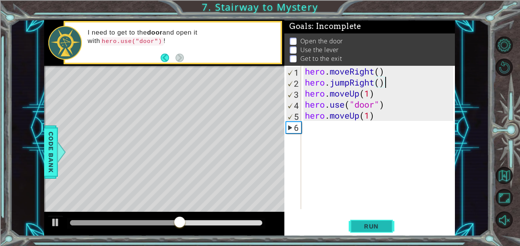
click at [363, 224] on span "Run" at bounding box center [371, 227] width 30 height 8
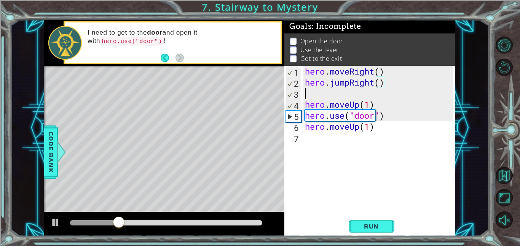
scroll to position [0, 0]
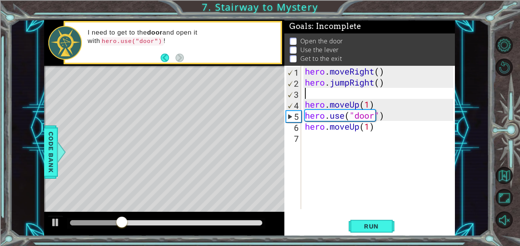
paste textarea "hero.jumpRight()"
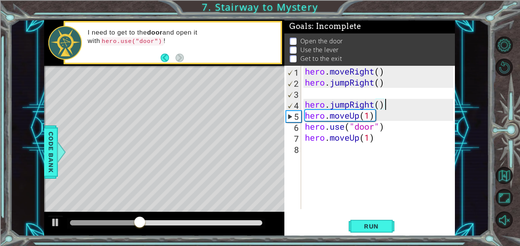
click at [351, 102] on div "hero . moveRight ( ) hero . jumpRight ( ) hero . jumpRight ( ) hero . moveUp ( …" at bounding box center [380, 149] width 154 height 166
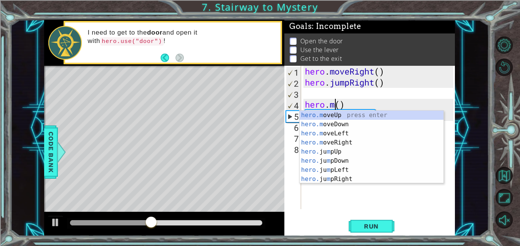
scroll to position [0, 1]
click at [353, 140] on div "hero.m oveUp press enter hero.m oveDown press enter hero.m oveLeft press enter …" at bounding box center [371, 156] width 144 height 91
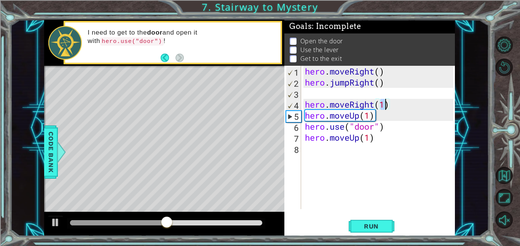
click at [304, 104] on div "hero . moveRight ( ) hero . jumpRight ( ) hero . moveRight ( 1 ) hero . moveUp …" at bounding box center [380, 149] width 154 height 166
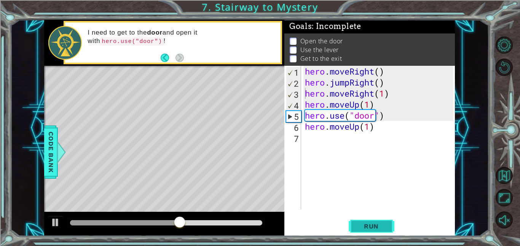
click at [373, 223] on span "Run" at bounding box center [371, 227] width 30 height 8
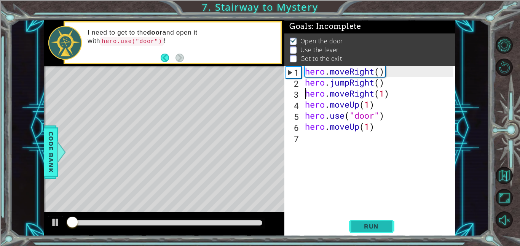
scroll to position [0, 0]
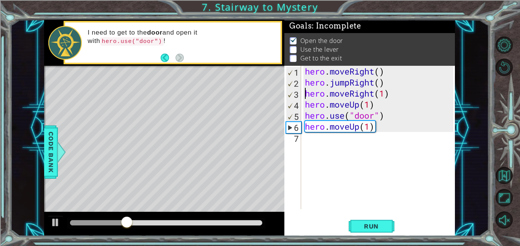
click at [365, 127] on div "hero . moveRight ( ) hero . jumpRight ( ) hero . moveRight ( 1 ) hero . moveUp …" at bounding box center [380, 149] width 154 height 166
click at [369, 127] on div "hero . moveRight ( ) hero . jumpRight ( ) hero . moveRight ( 1 ) hero . moveUp …" at bounding box center [380, 149] width 154 height 166
type textarea "hero.moveUp(2)"
click at [407, 129] on div "hero . moveRight ( ) hero . jumpRight ( ) hero . moveRight ( 1 ) hero . moveUp …" at bounding box center [380, 149] width 154 height 166
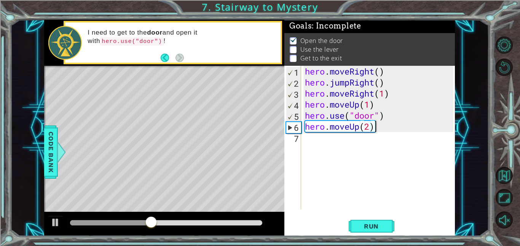
scroll to position [0, 0]
type textarea "h"
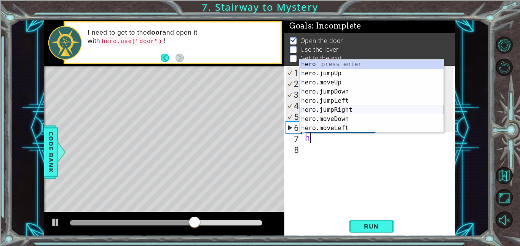
click at [349, 111] on div "h ero press enter h ero.jumpUp press enter h ero.moveUp press enter h ero.jumpD…" at bounding box center [371, 105] width 144 height 91
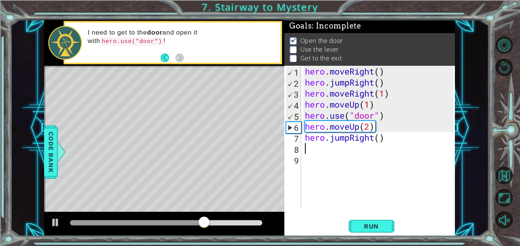
click at [348, 142] on div "hero . moveRight ( ) hero . jumpRight ( ) hero . moveRight ( 1 ) hero . moveUp …" at bounding box center [380, 149] width 154 height 166
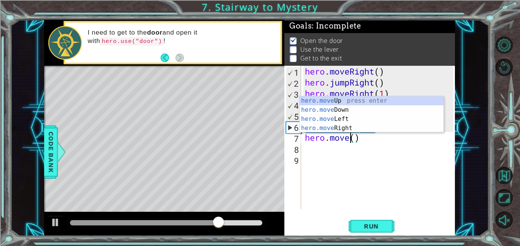
scroll to position [0, 2]
click at [356, 127] on div "hero.move Up press enter hero.move Down press enter hero.move Left press enter …" at bounding box center [371, 123] width 144 height 55
type textarea "hero.moveRight(1)"
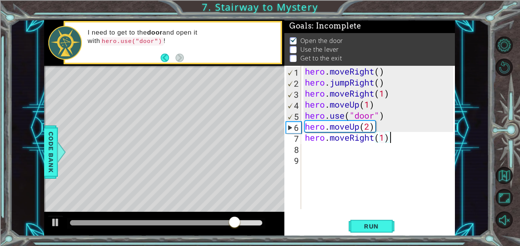
click at [407, 139] on div "hero . moveRight ( ) hero . jumpRight ( ) hero . moveRight ( 1 ) hero . moveUp …" at bounding box center [380, 149] width 154 height 166
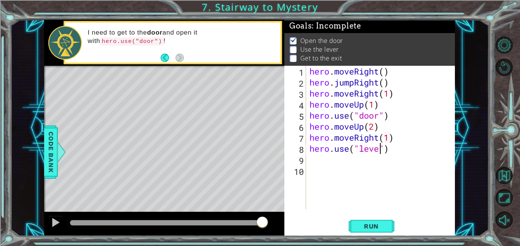
scroll to position [0, 3]
click at [403, 123] on div "hero . moveRight ( ) hero . jumpRight ( ) hero . moveRight ( 1 ) hero . moveUp …" at bounding box center [382, 149] width 149 height 166
type textarea "hero.moveUp(2)"
click at [419, 166] on div "hero . moveRight ( ) hero . jumpRight ( ) hero . moveRight ( 1 ) hero . moveUp …" at bounding box center [382, 149] width 149 height 166
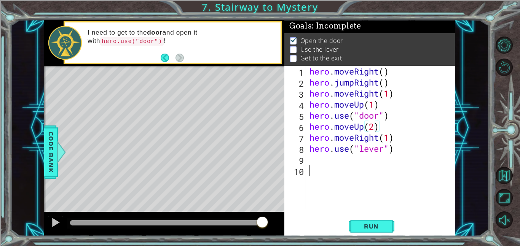
scroll to position [0, 0]
click at [414, 150] on div "hero . moveRight ( ) hero . jumpRight ( ) hero . moveRight ( 1 ) hero . moveUp …" at bounding box center [382, 149] width 149 height 166
type textarea "hero.use("lever")"
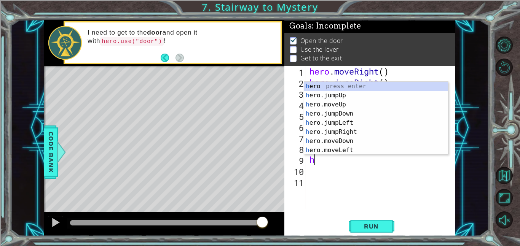
type textarea "he"
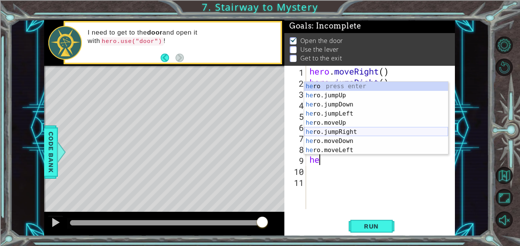
click at [350, 131] on div "he ro press enter he ro.jumpUp press enter he ro.jumpDown press enter he ro.jum…" at bounding box center [376, 127] width 144 height 91
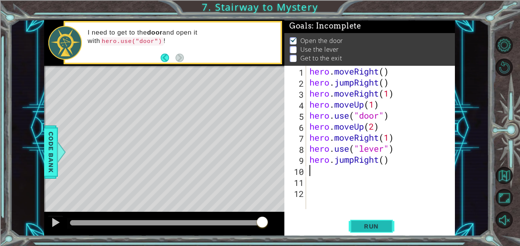
click at [368, 224] on span "Run" at bounding box center [371, 227] width 30 height 8
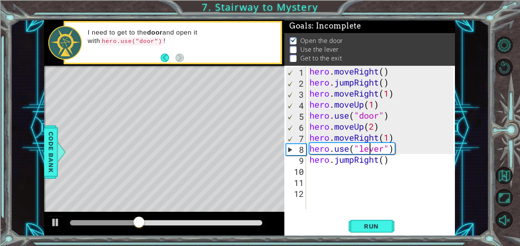
click at [368, 148] on div "hero . moveRight ( ) hero . jumpRight ( ) hero . moveRight ( 1 ) hero . moveUp …" at bounding box center [382, 149] width 149 height 166
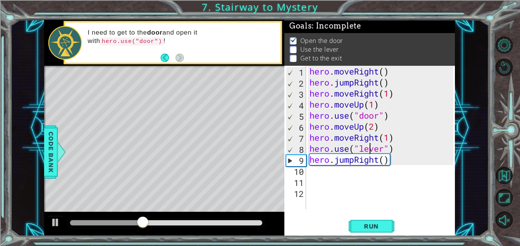
click at [360, 135] on div "hero . moveRight ( ) hero . jumpRight ( ) hero . moveRight ( 1 ) hero . moveUp …" at bounding box center [382, 149] width 149 height 166
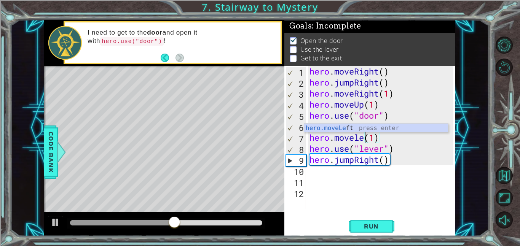
scroll to position [0, 3]
click at [370, 231] on button "Run" at bounding box center [372, 226] width 46 height 17
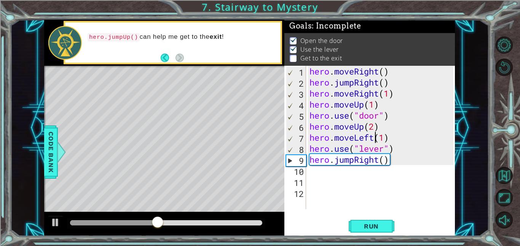
click at [362, 163] on div "hero . moveRight ( ) hero . jumpRight ( ) hero . moveRight ( 1 ) hero . moveUp …" at bounding box center [382, 149] width 149 height 166
click at [358, 161] on div "hero . moveRight ( ) hero . jumpRight ( ) hero . moveRight ( 1 ) hero . moveUp …" at bounding box center [382, 149] width 149 height 166
click at [381, 160] on div "hero . moveRight ( ) hero . jumpRight ( ) hero . moveRight ( 1 ) hero . moveUp …" at bounding box center [382, 149] width 149 height 166
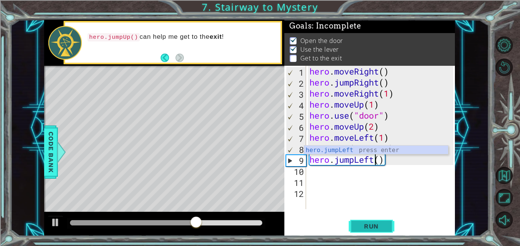
type textarea "hero.jumpLeft()"
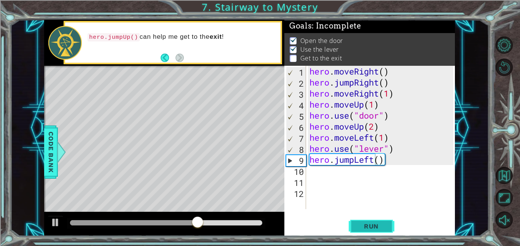
click at [389, 221] on button "Run" at bounding box center [372, 226] width 46 height 17
click at [355, 188] on div "hero . moveRight ( ) hero . jumpRight ( ) hero . moveRight ( 1 ) hero . moveUp …" at bounding box center [382, 149] width 149 height 166
click at [353, 179] on div "hero . moveRight ( ) hero . jumpRight ( ) hero . moveRight ( 1 ) hero . moveUp …" at bounding box center [382, 149] width 149 height 166
click at [349, 176] on div "hero . moveRight ( ) hero . jumpRight ( ) hero . moveRight ( 1 ) hero . moveUp …" at bounding box center [382, 149] width 149 height 166
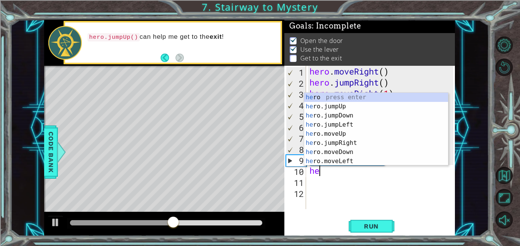
type textarea "her"
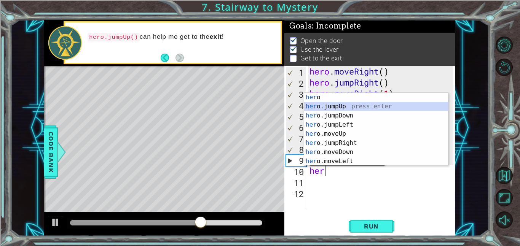
click at [349, 110] on div "her o press enter her o.jumpUp press enter her o.jumpDown press enter her o.jum…" at bounding box center [376, 138] width 144 height 91
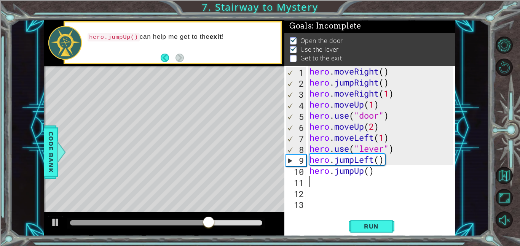
click at [365, 187] on div "hero . moveRight ( ) hero . jumpRight ( ) hero . moveRight ( 1 ) hero . moveUp …" at bounding box center [382, 149] width 149 height 166
type textarea "h"
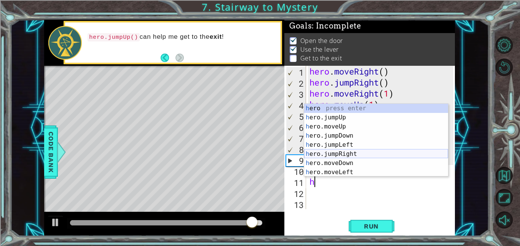
click at [359, 154] on div "h ero press enter h ero.jumpUp press enter h ero.moveUp press enter h ero.jumpD…" at bounding box center [376, 149] width 144 height 91
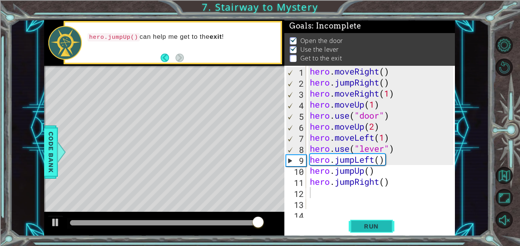
click at [357, 226] on span "Run" at bounding box center [371, 227] width 30 height 8
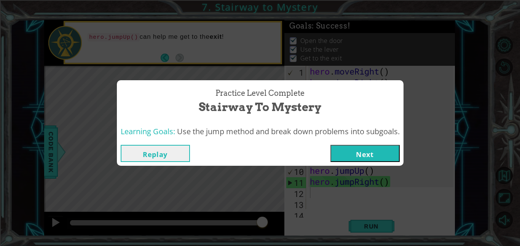
click at [379, 154] on button "Next" at bounding box center [364, 153] width 69 height 17
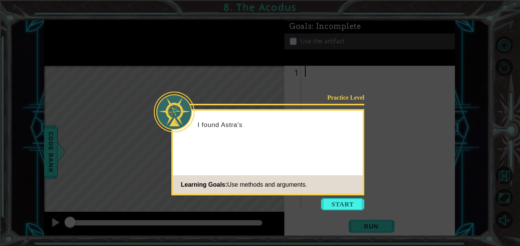
click at [509, 166] on icon at bounding box center [260, 123] width 520 height 246
click at [361, 204] on button "Start" at bounding box center [342, 204] width 43 height 12
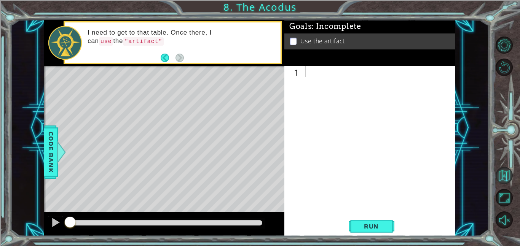
drag, startPoint x: 502, startPoint y: 48, endPoint x: 498, endPoint y: 177, distance: 129.8
click at [498, 177] on div at bounding box center [508, 132] width 23 height 197
click at [510, 174] on button "Back to Map" at bounding box center [503, 175] width 17 height 17
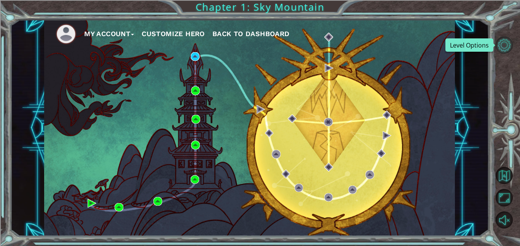
click at [506, 41] on button "Level Options" at bounding box center [503, 45] width 17 height 17
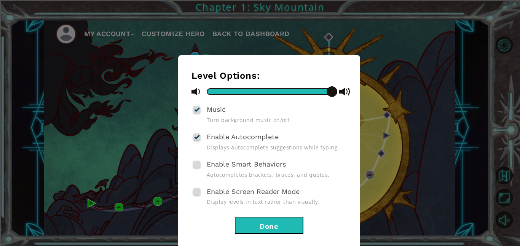
click at [273, 233] on div "Level Options: Music Turn background music on/off. Enable Autocomplete Displays…" at bounding box center [269, 157] width 182 height 204
click at [272, 227] on button "Done" at bounding box center [269, 225] width 68 height 17
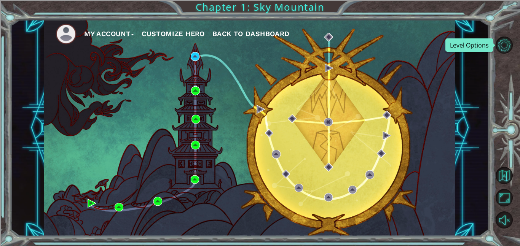
click at [131, 49] on div "My Account Customize Hero Back to Dashboard" at bounding box center [249, 128] width 411 height 217
click at [128, 37] on button "My Account" at bounding box center [109, 33] width 50 height 11
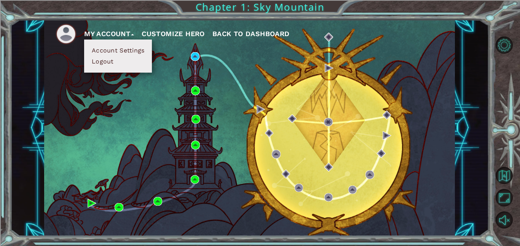
click at [105, 65] on button "Logout" at bounding box center [102, 61] width 27 height 8
